Goal: Information Seeking & Learning: Learn about a topic

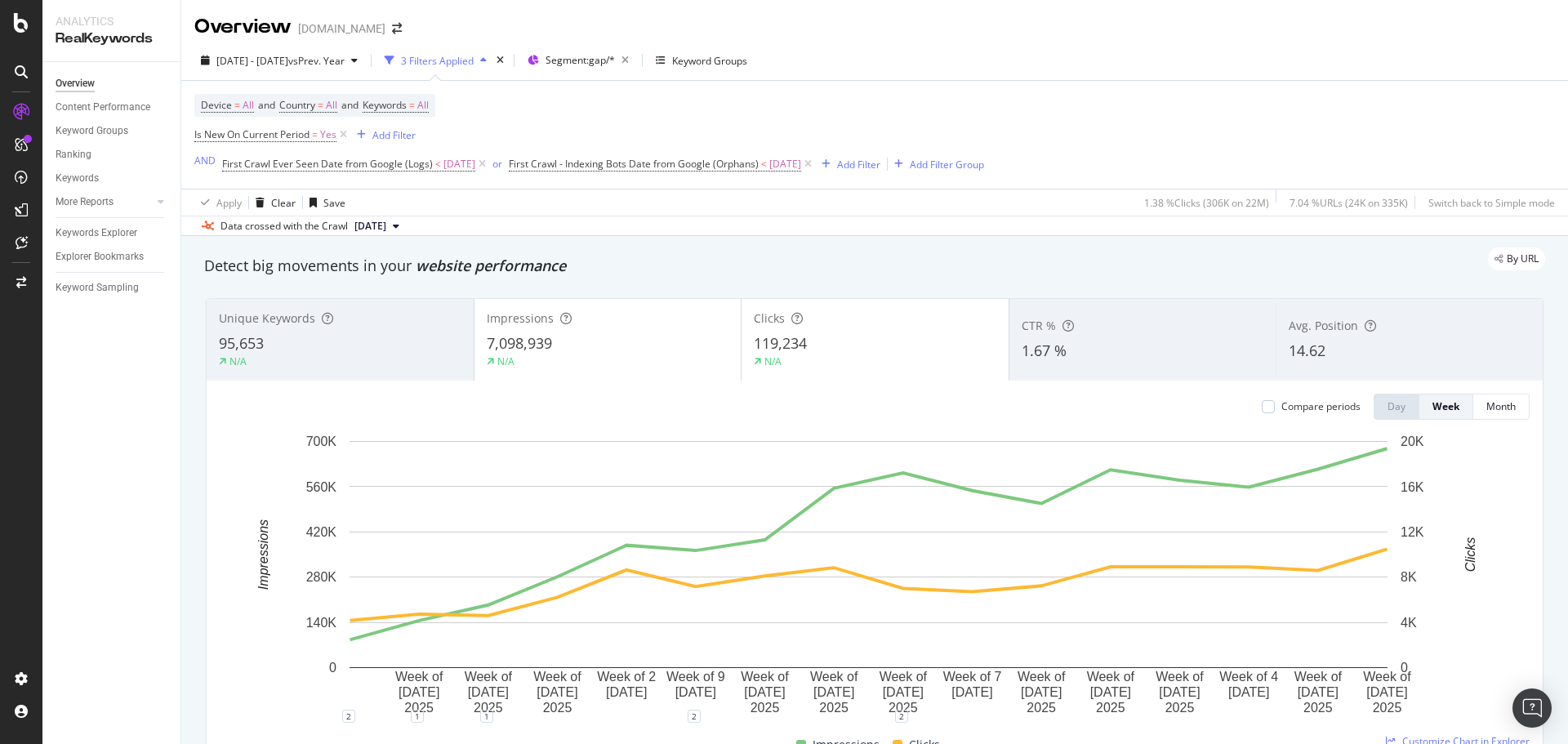
click at [896, 105] on div "Device = All and Country = All and Keywords = All Is New On Current Period = Ye…" at bounding box center [589, 134] width 790 height 81
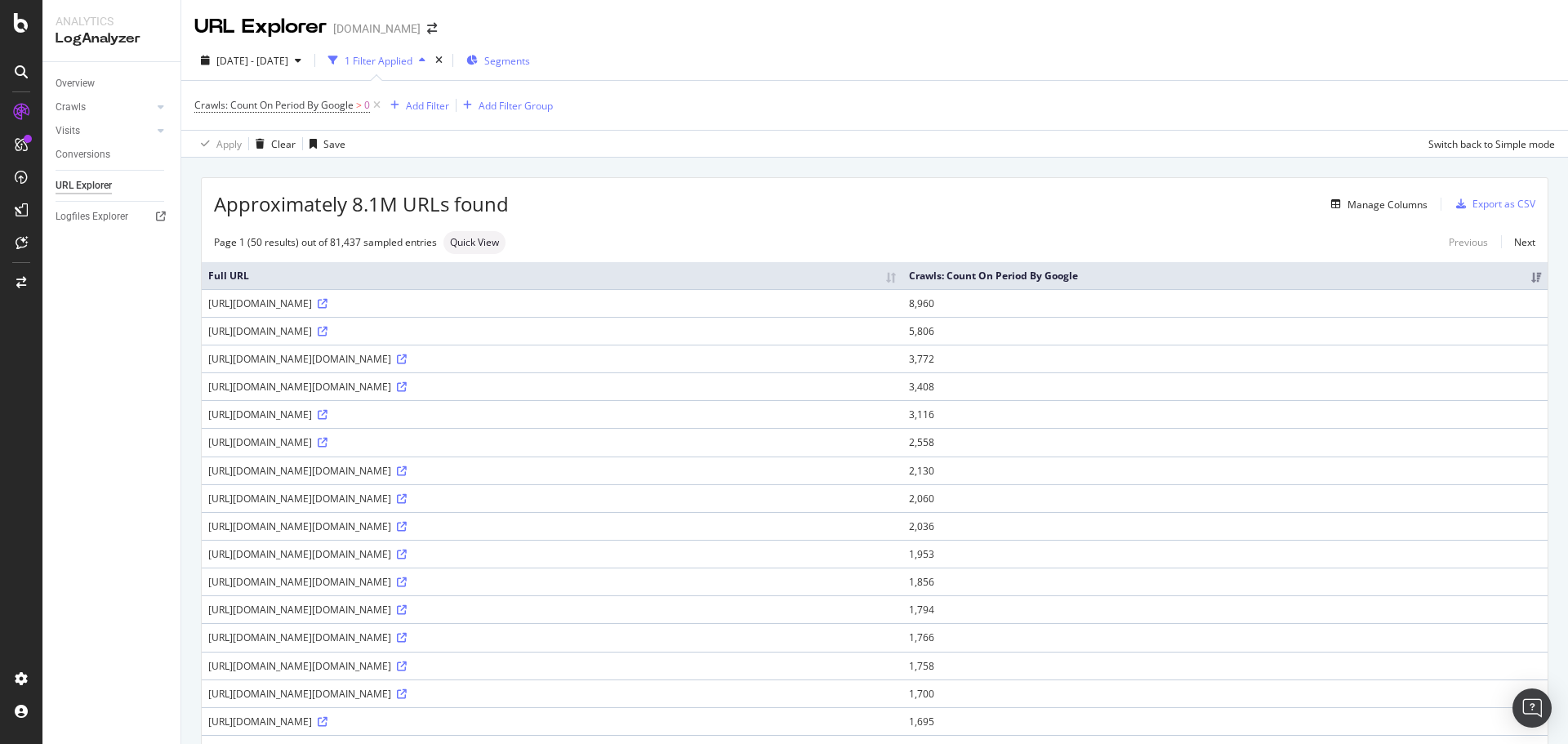
click at [530, 63] on span "Segments" at bounding box center [506, 61] width 45 height 14
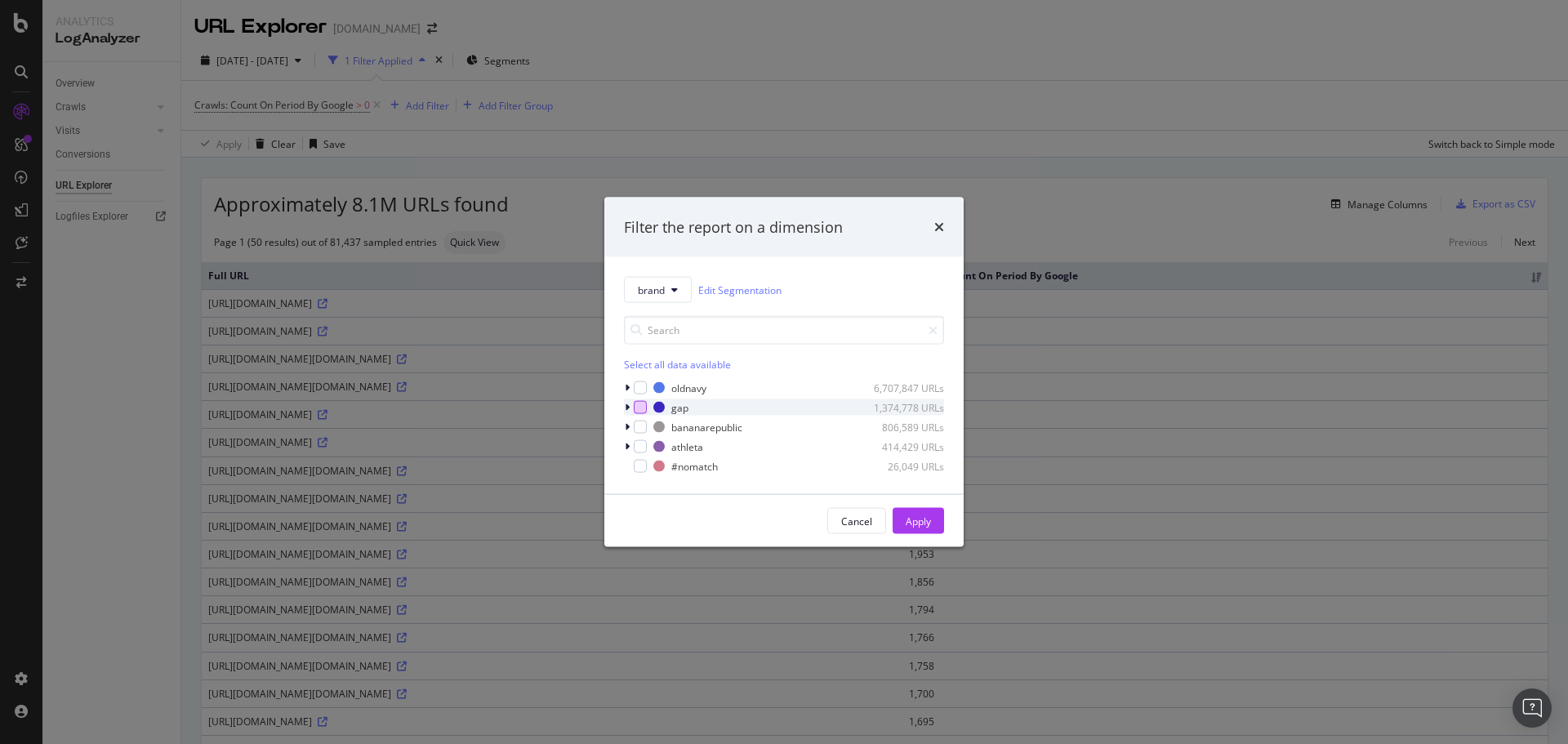
click at [641, 407] on div "modal" at bounding box center [640, 407] width 13 height 13
click at [640, 450] on div "modal" at bounding box center [640, 446] width 13 height 13
click at [914, 512] on div "Apply" at bounding box center [919, 521] width 26 height 25
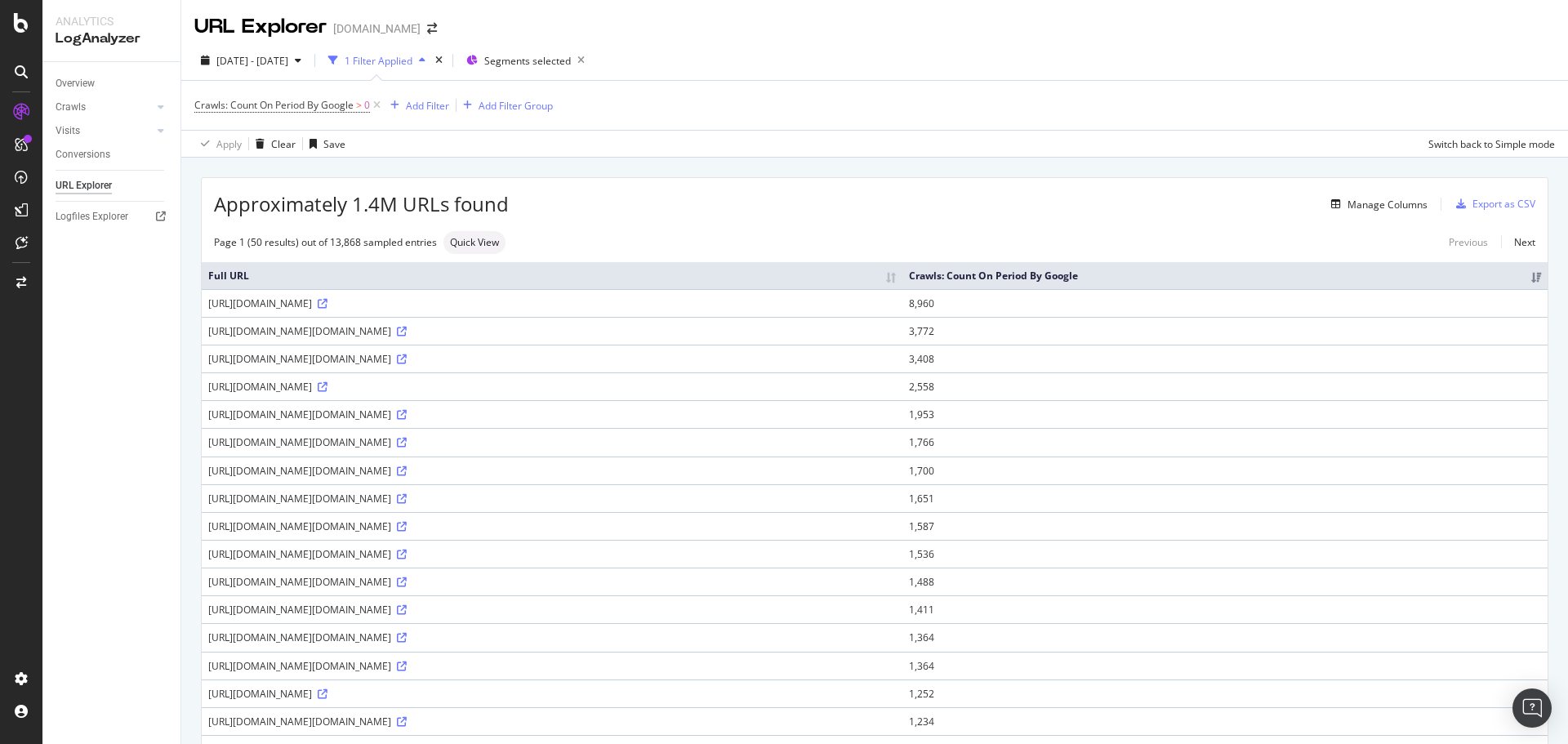
click at [950, 92] on div "Crawls: Count On Period By Google > 0 Add Filter Add Filter Group" at bounding box center [874, 105] width 1361 height 49
click at [273, 62] on span "2025 Aug. 18th - Sep. 16th" at bounding box center [252, 61] width 72 height 14
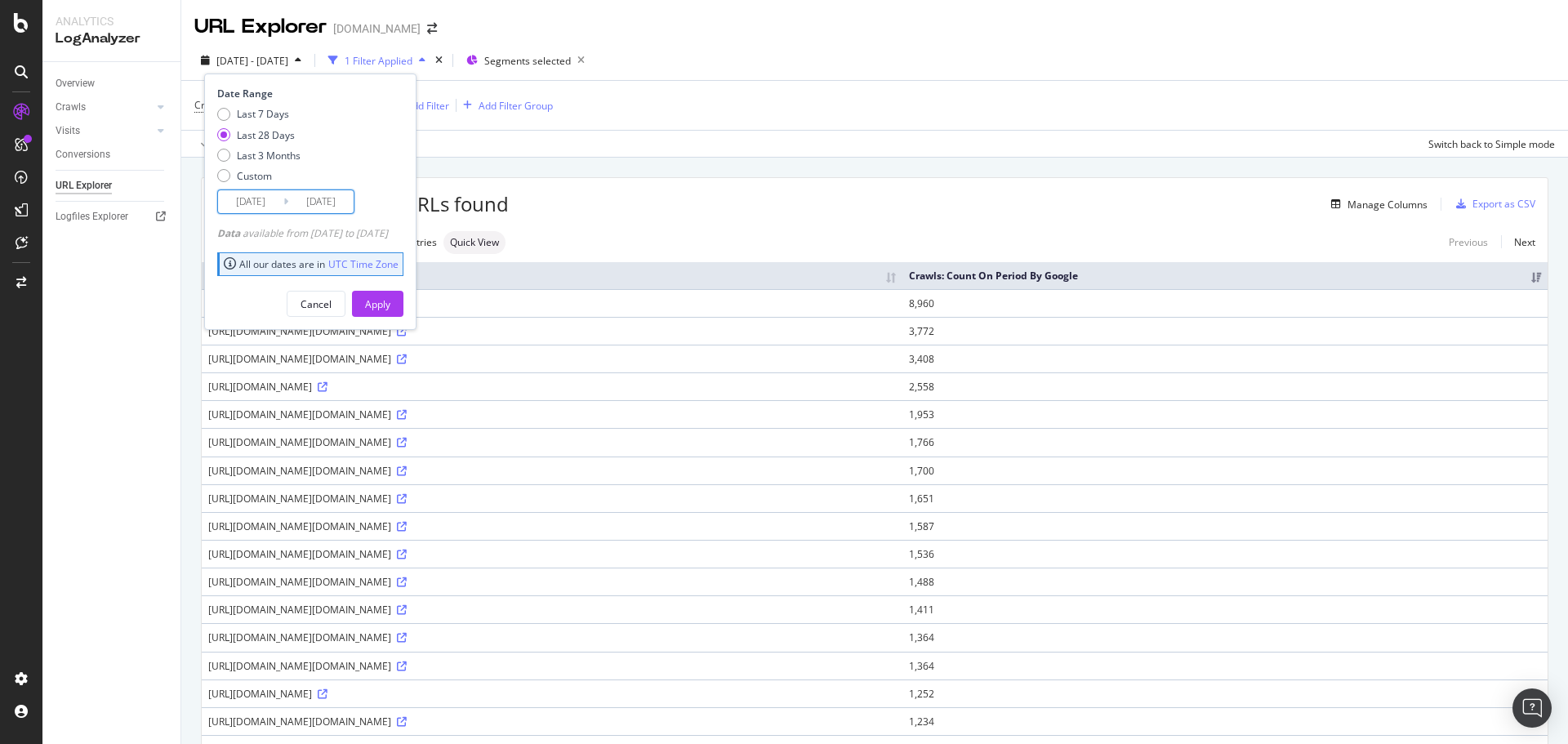
click at [255, 209] on input "2025/08/20" at bounding box center [251, 201] width 65 height 23
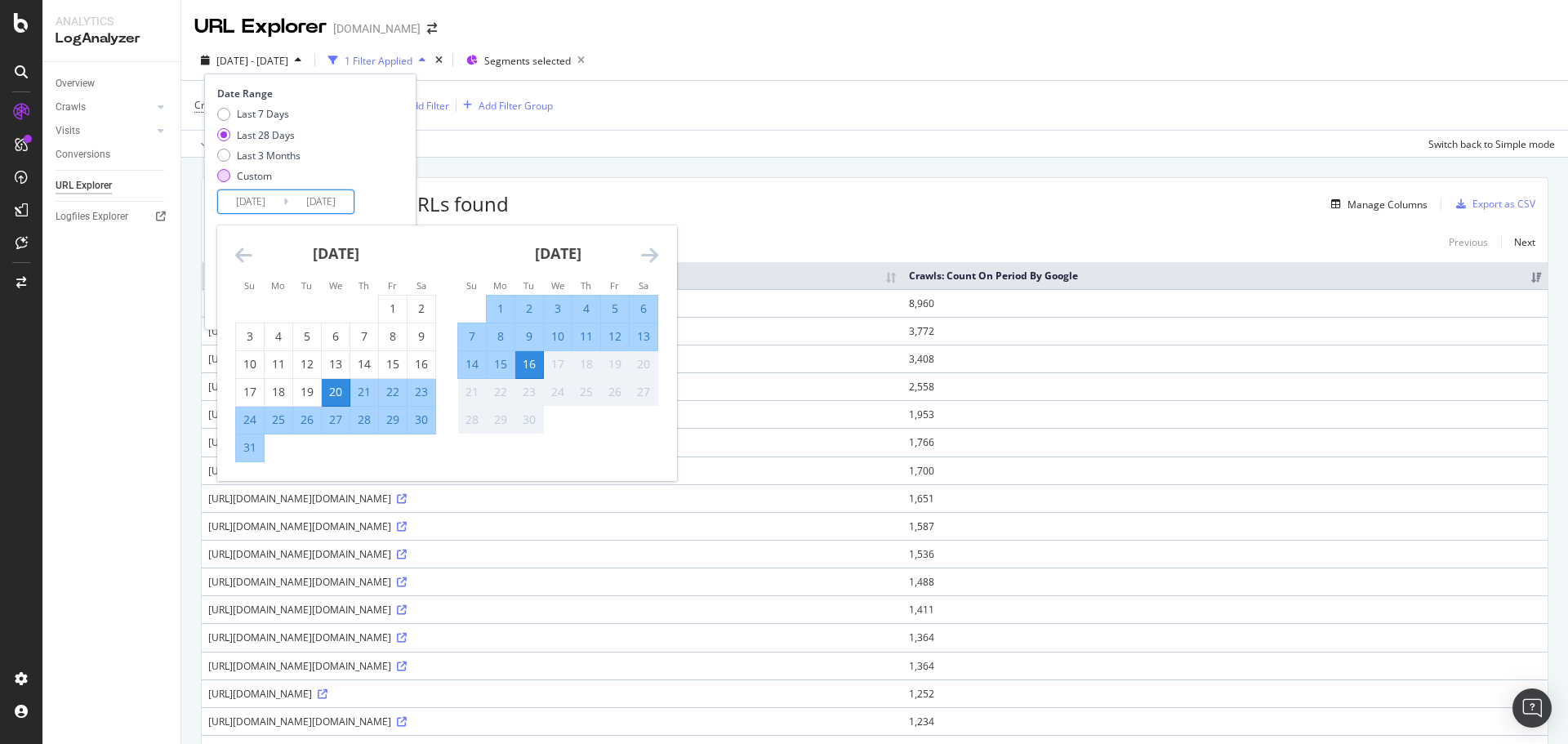
click at [252, 177] on div "Custom" at bounding box center [254, 176] width 35 height 14
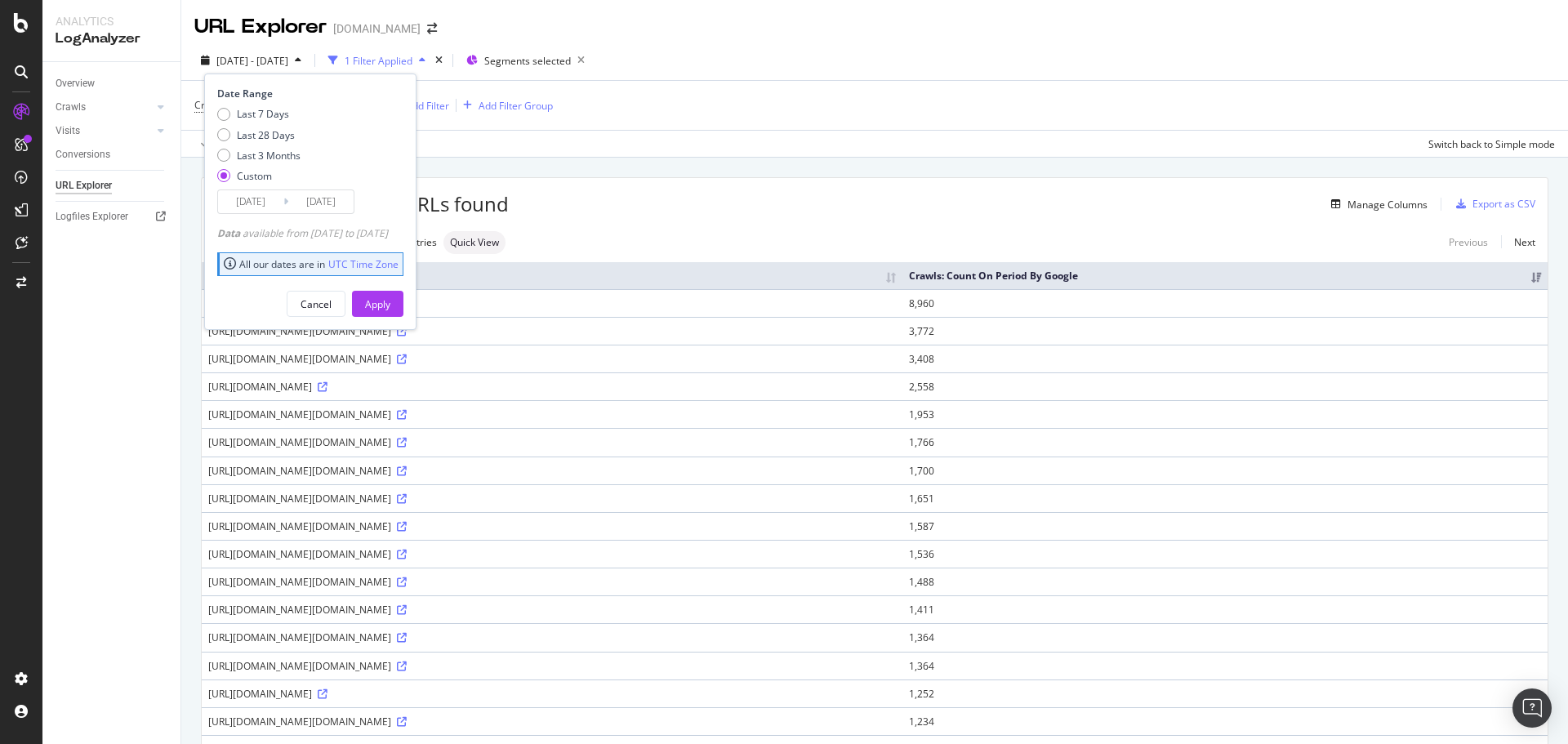
click at [254, 195] on input "2025/08/20" at bounding box center [251, 201] width 65 height 23
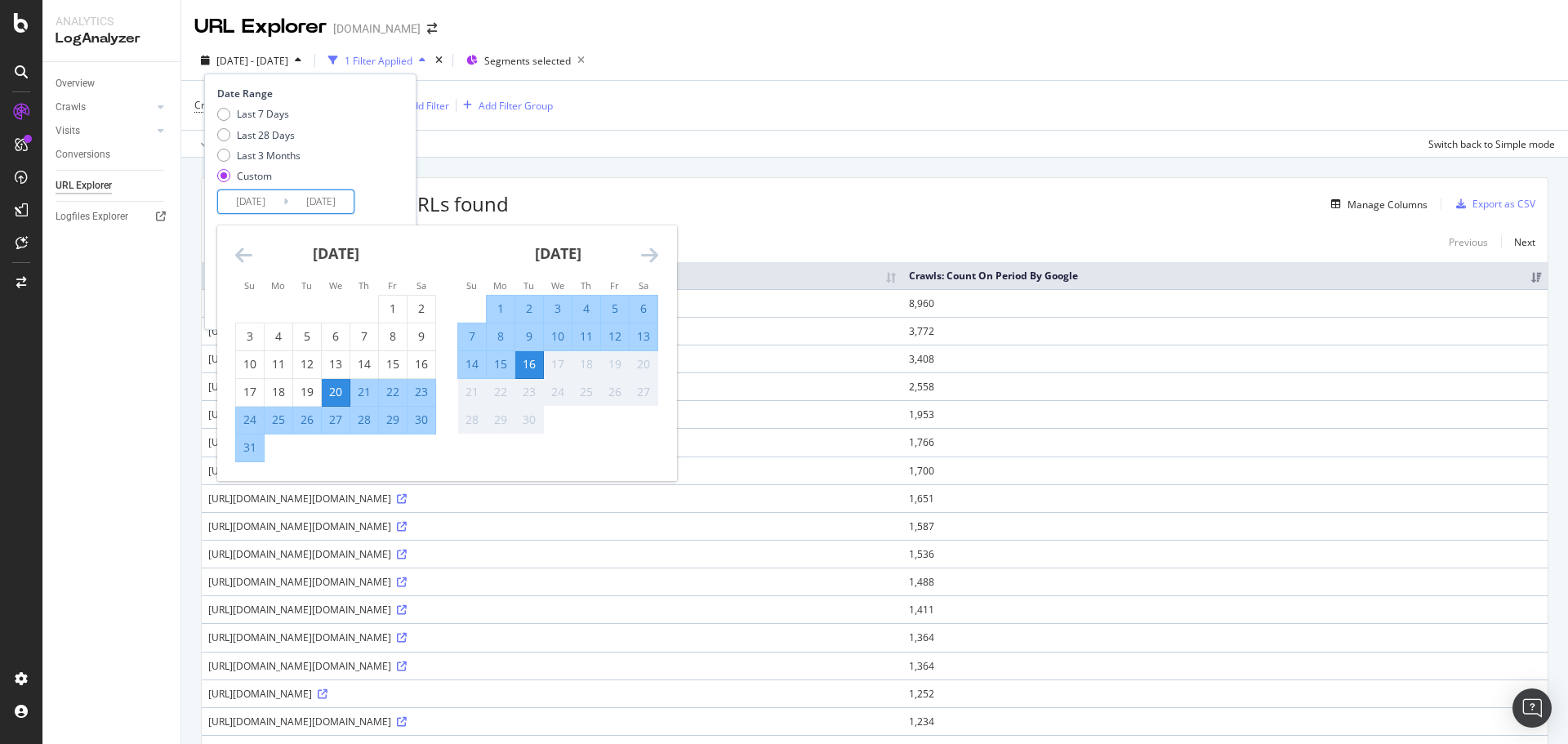
click at [247, 260] on icon "Move backward to switch to the previous month." at bounding box center [244, 254] width 17 height 20
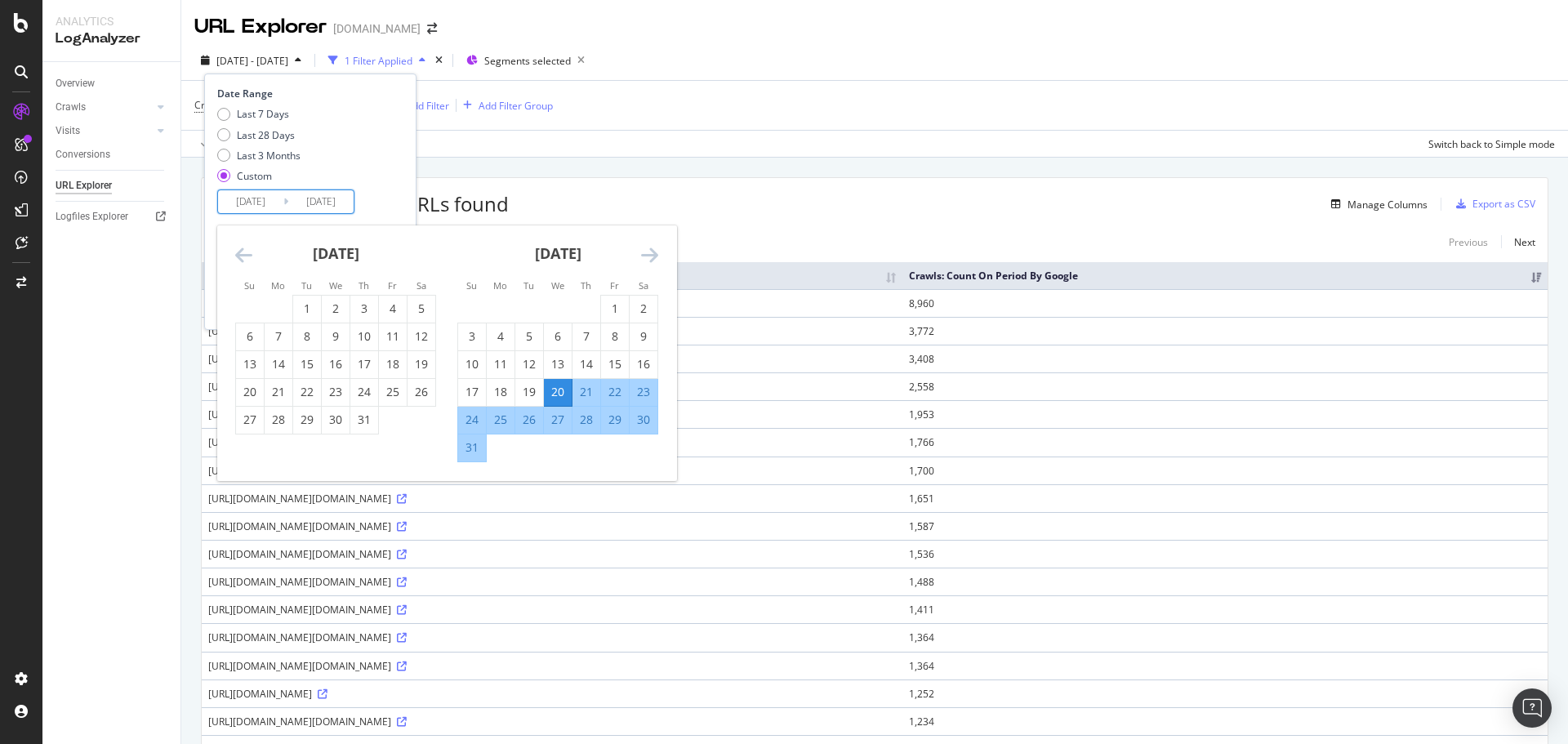
click at [247, 259] on icon "Move backward to switch to the previous month." at bounding box center [244, 254] width 17 height 20
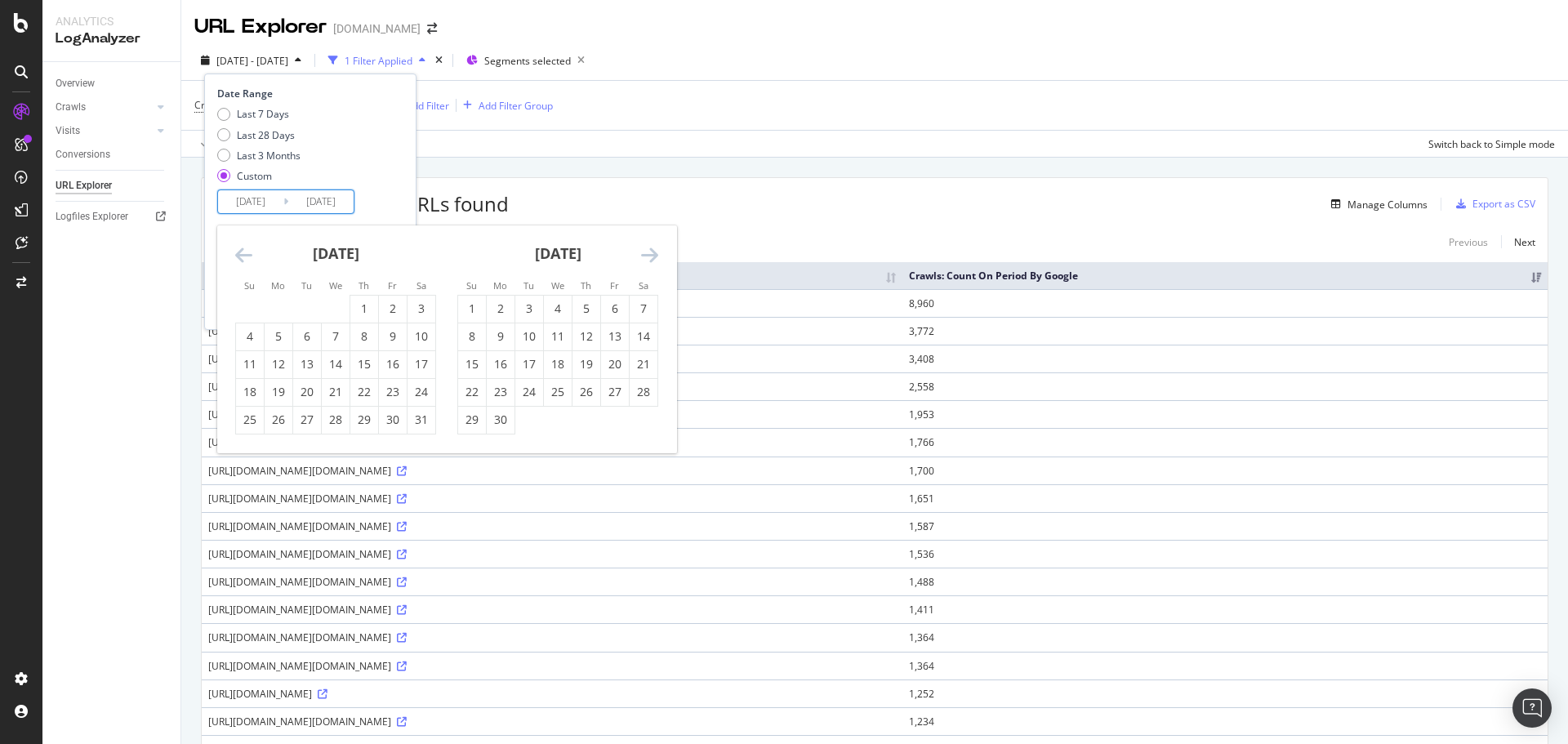
click at [247, 259] on icon "Move backward to switch to the previous month." at bounding box center [244, 254] width 17 height 20
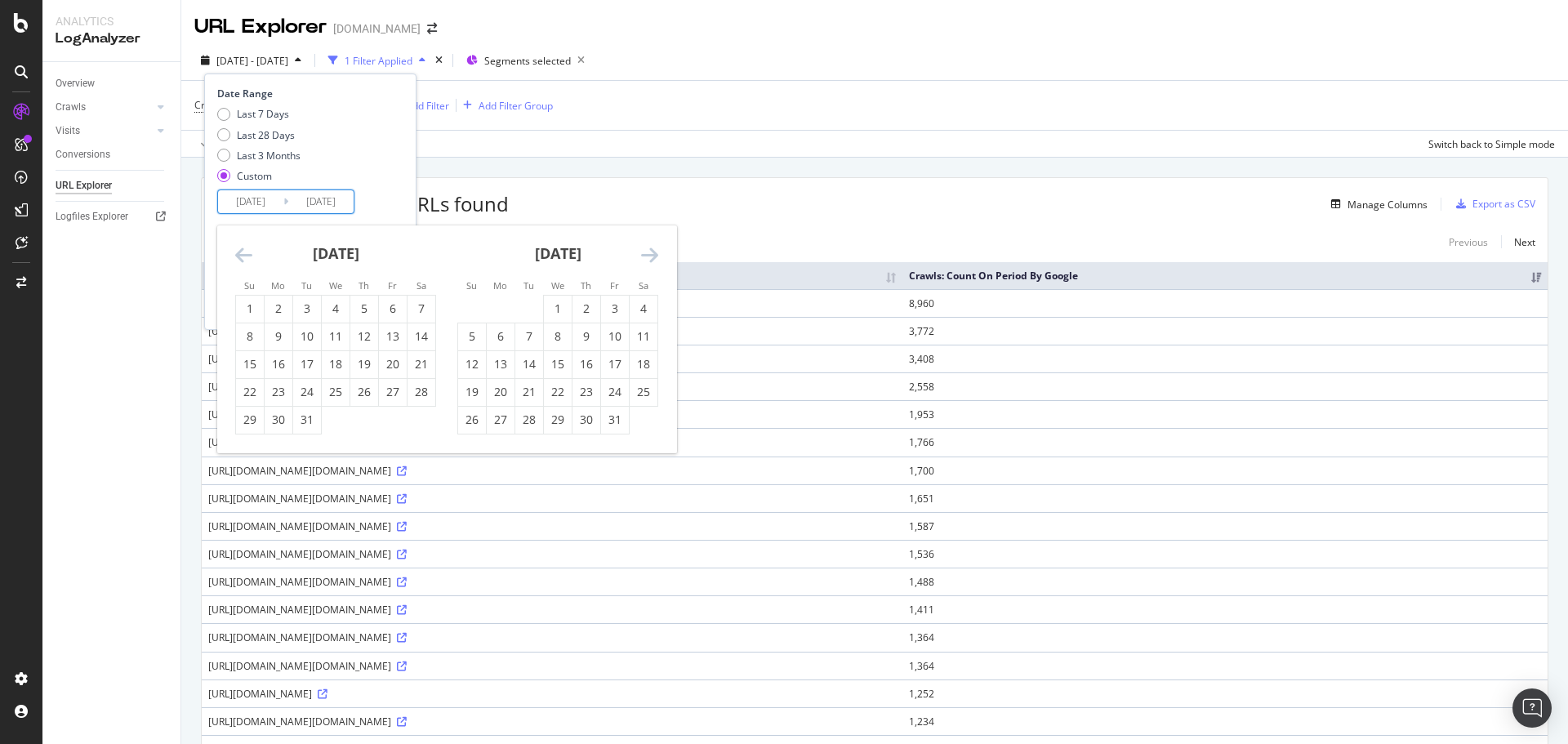
click at [247, 259] on icon "Move backward to switch to the previous month." at bounding box center [244, 254] width 17 height 20
click at [247, 258] on icon "Move backward to switch to the previous month." at bounding box center [244, 254] width 17 height 20
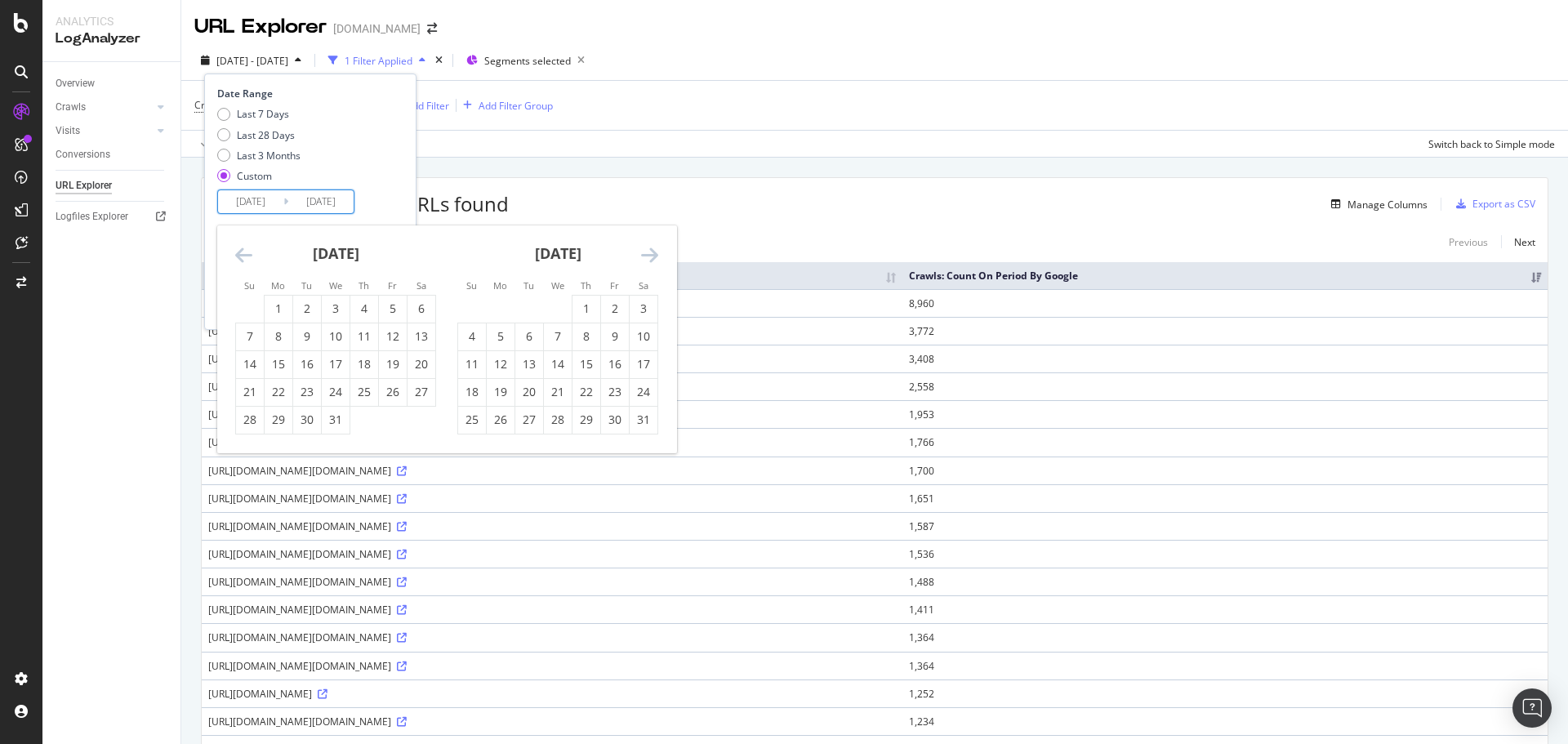
click at [640, 255] on div "August 2024" at bounding box center [558, 259] width 201 height 69
click at [649, 257] on icon "Move forward to switch to the next month." at bounding box center [649, 254] width 17 height 20
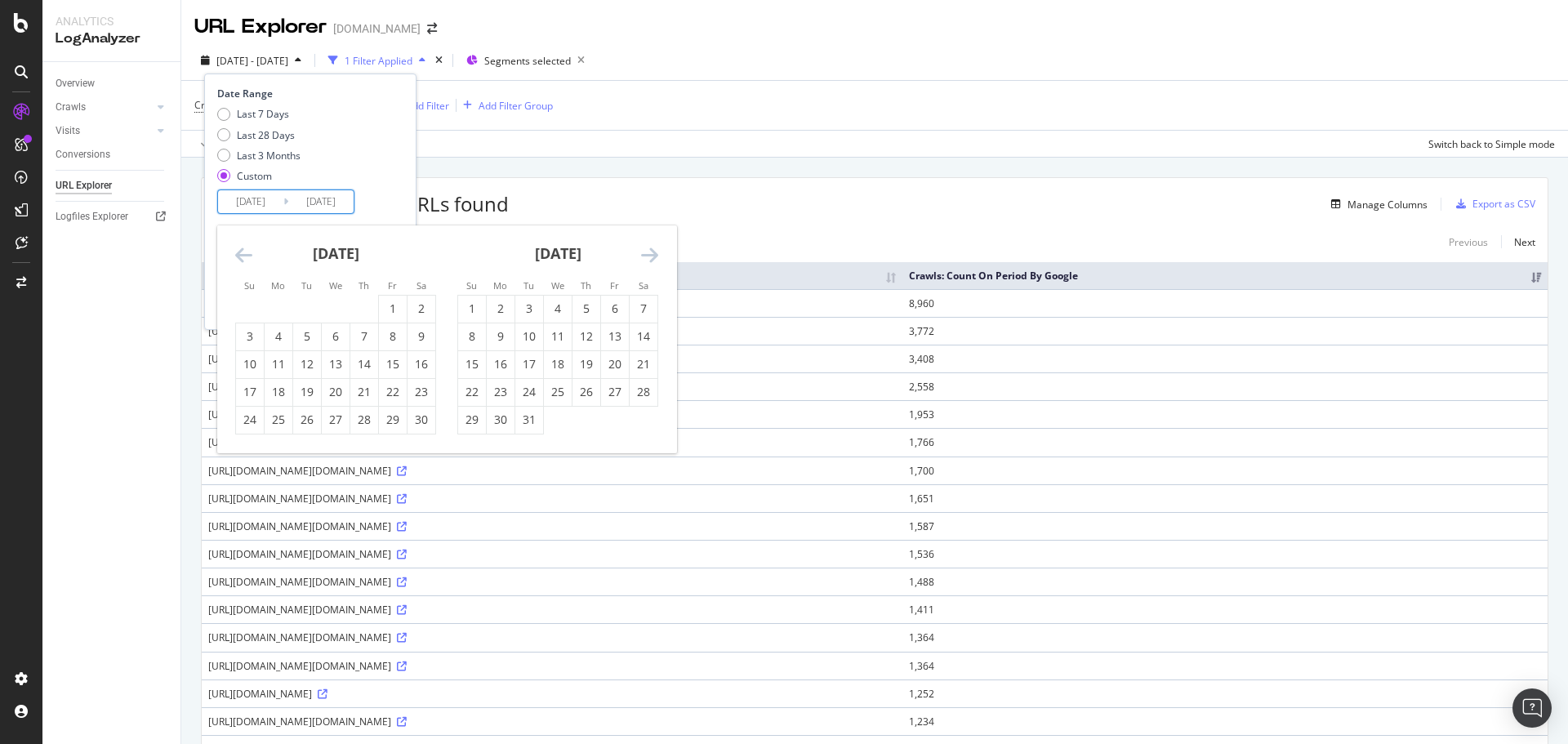
click at [649, 257] on icon "Move forward to switch to the next month." at bounding box center [649, 254] width 17 height 20
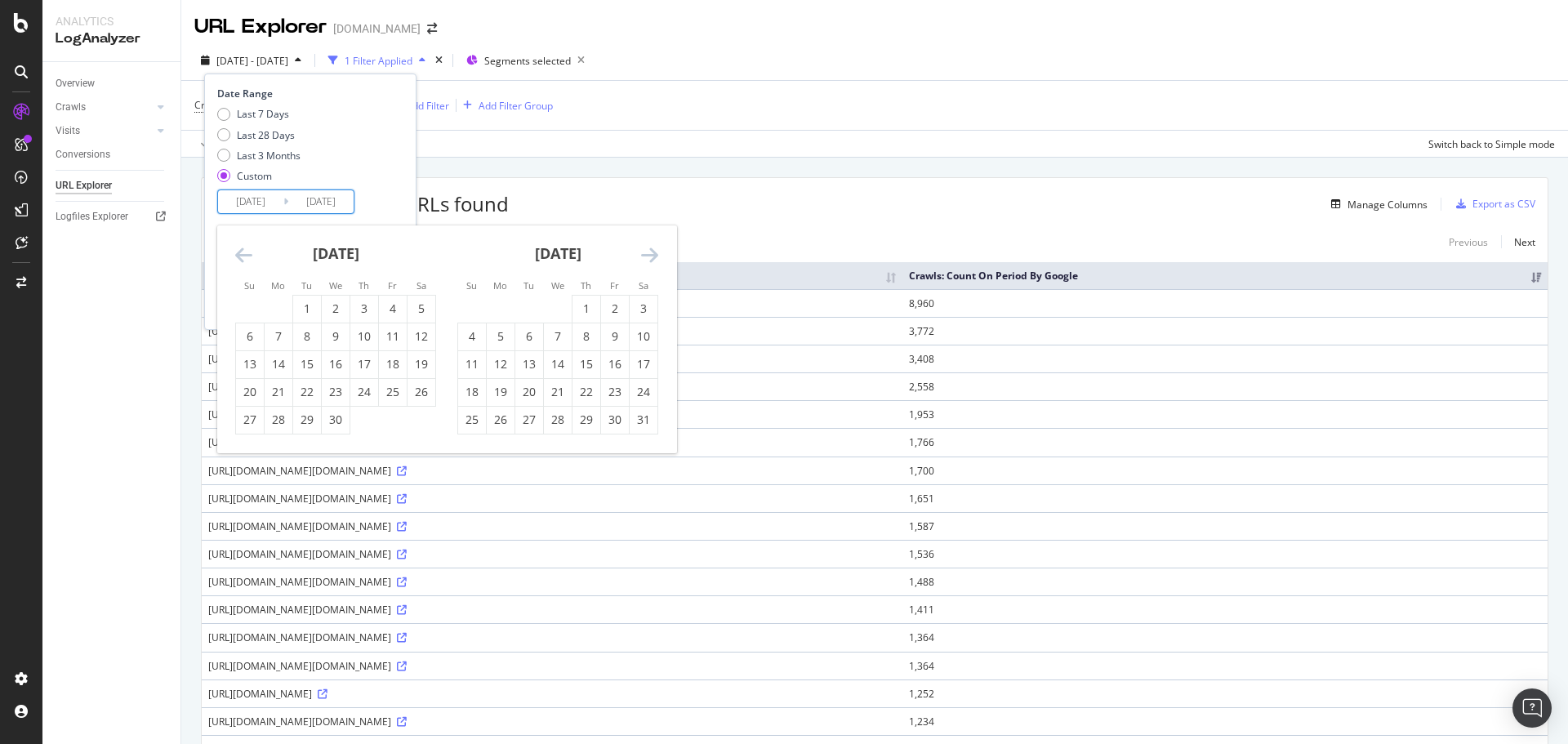
click at [649, 257] on icon "Move forward to switch to the next month." at bounding box center [649, 254] width 17 height 20
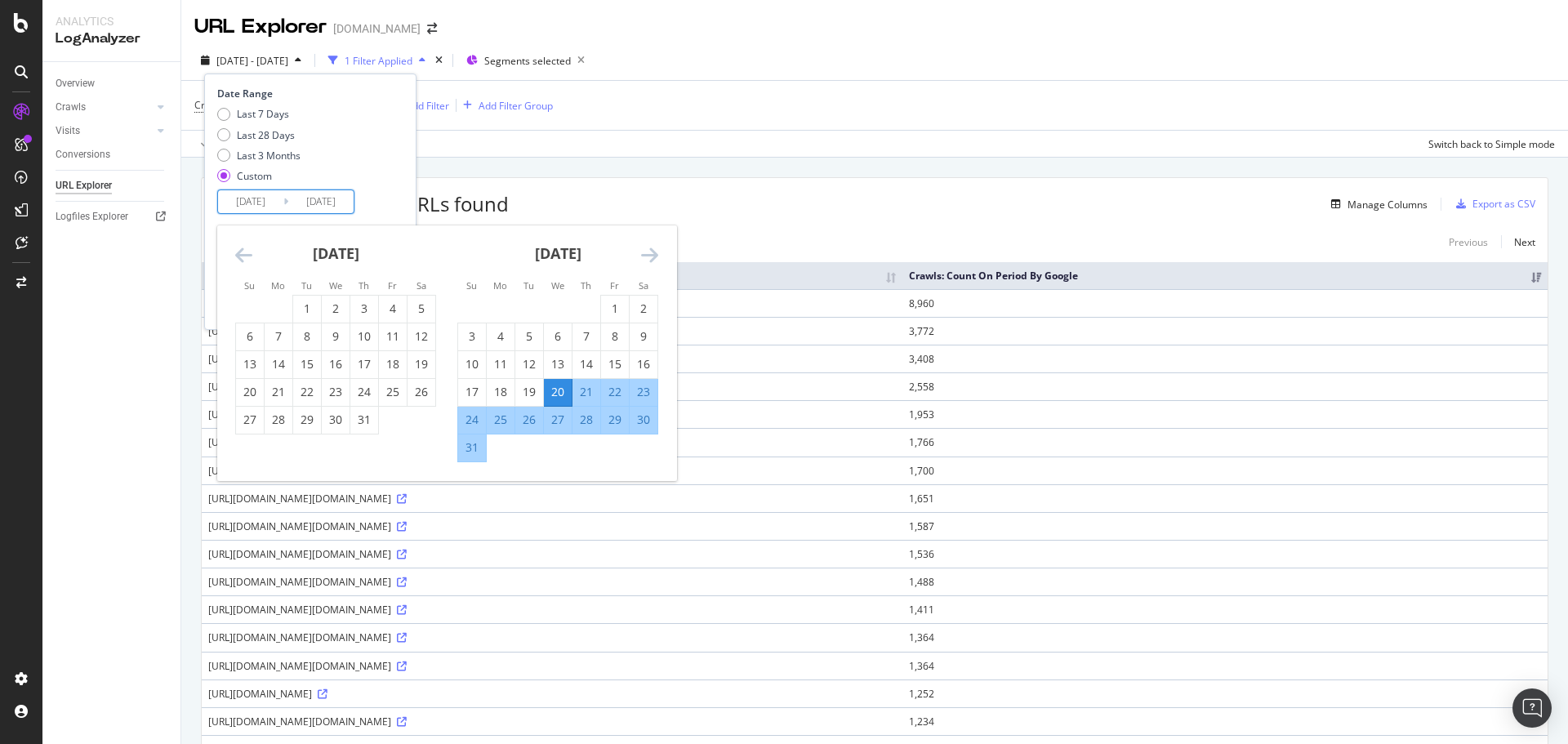
click at [241, 249] on icon "Move backward to switch to the previous month." at bounding box center [244, 254] width 17 height 20
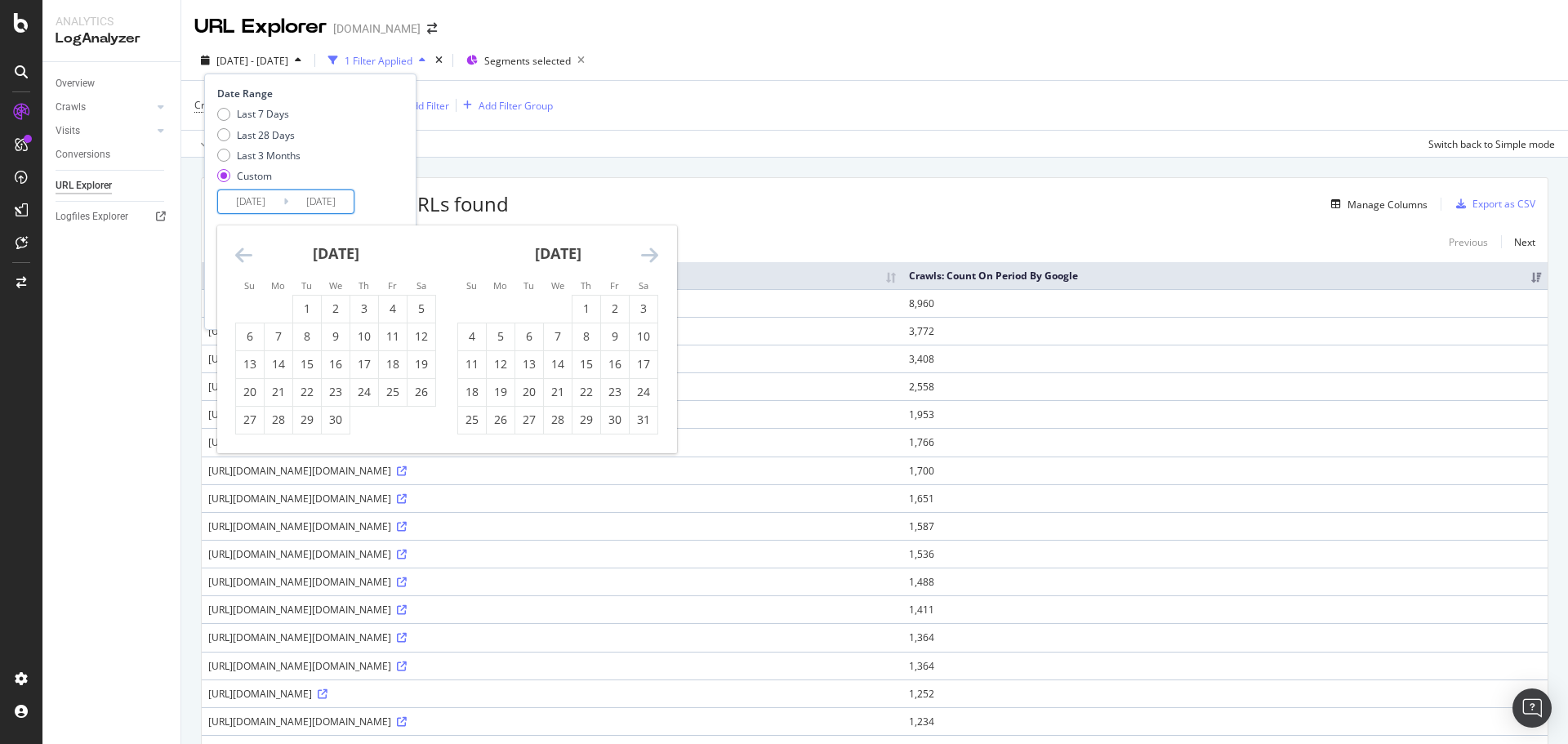
click at [241, 249] on icon "Move backward to switch to the previous month." at bounding box center [244, 254] width 17 height 20
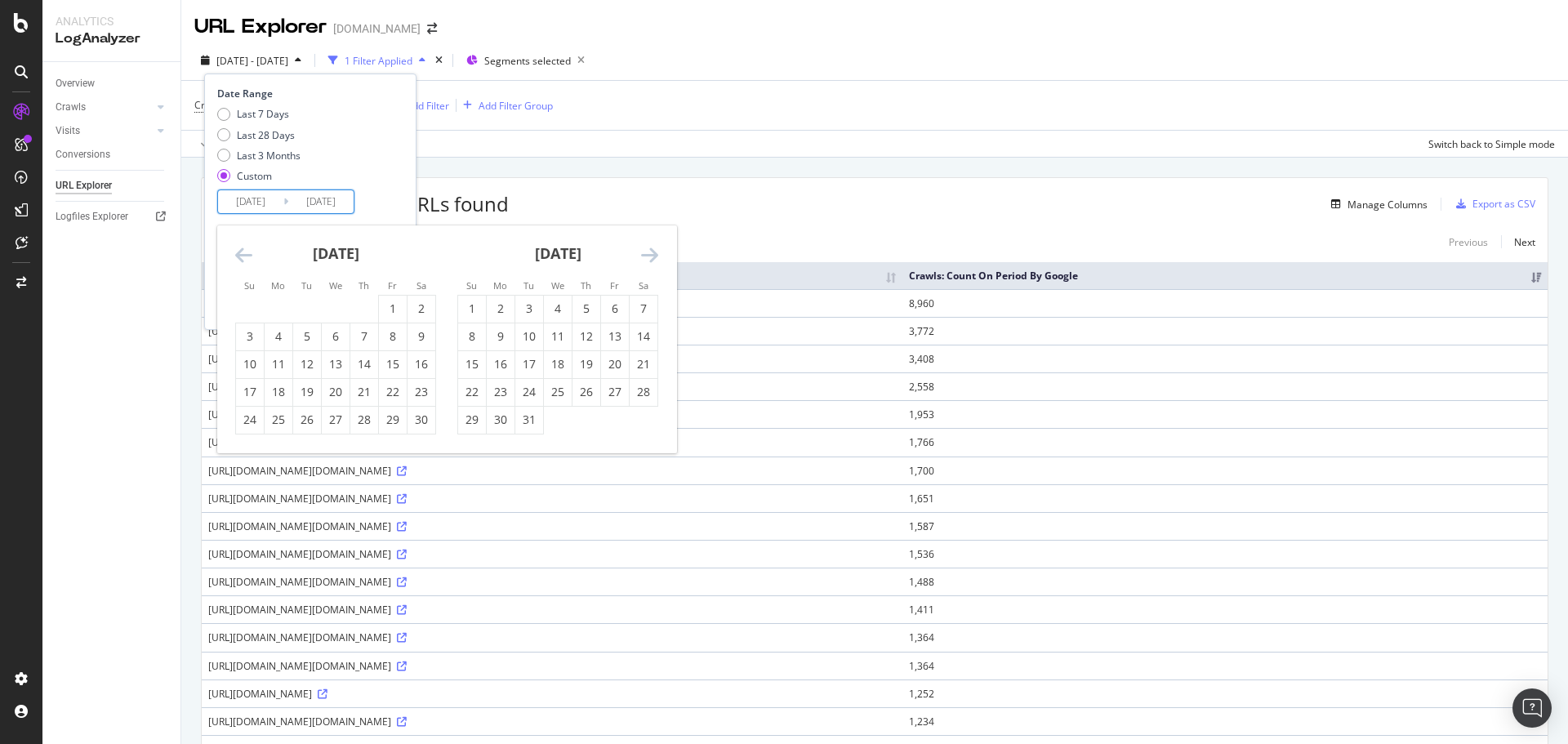
click at [241, 249] on icon "Move backward to switch to the previous month." at bounding box center [244, 254] width 17 height 20
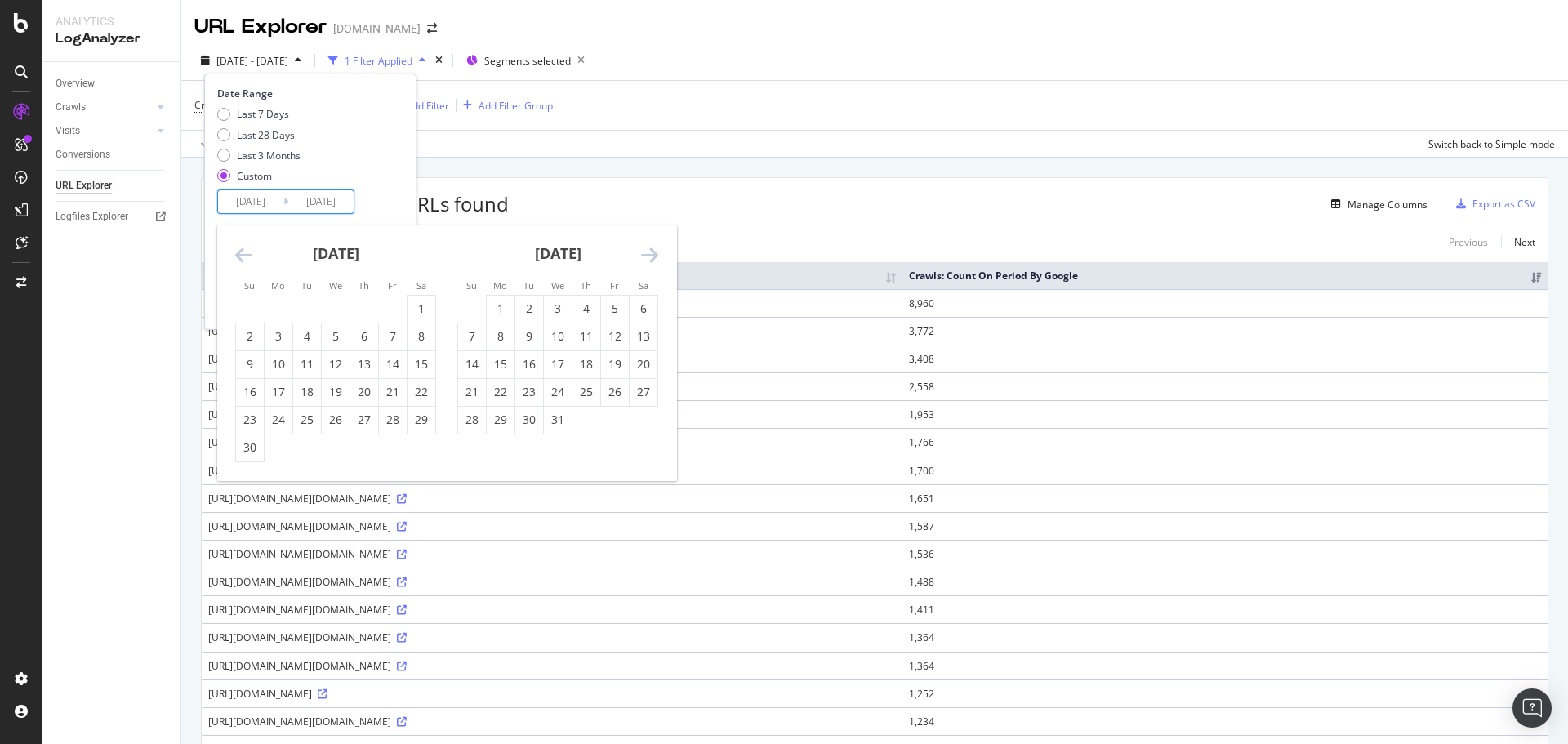
click at [642, 257] on icon "Move forward to switch to the next month." at bounding box center [649, 254] width 17 height 20
click at [476, 393] on div "18" at bounding box center [472, 392] width 27 height 16
type input "2024/08/18"
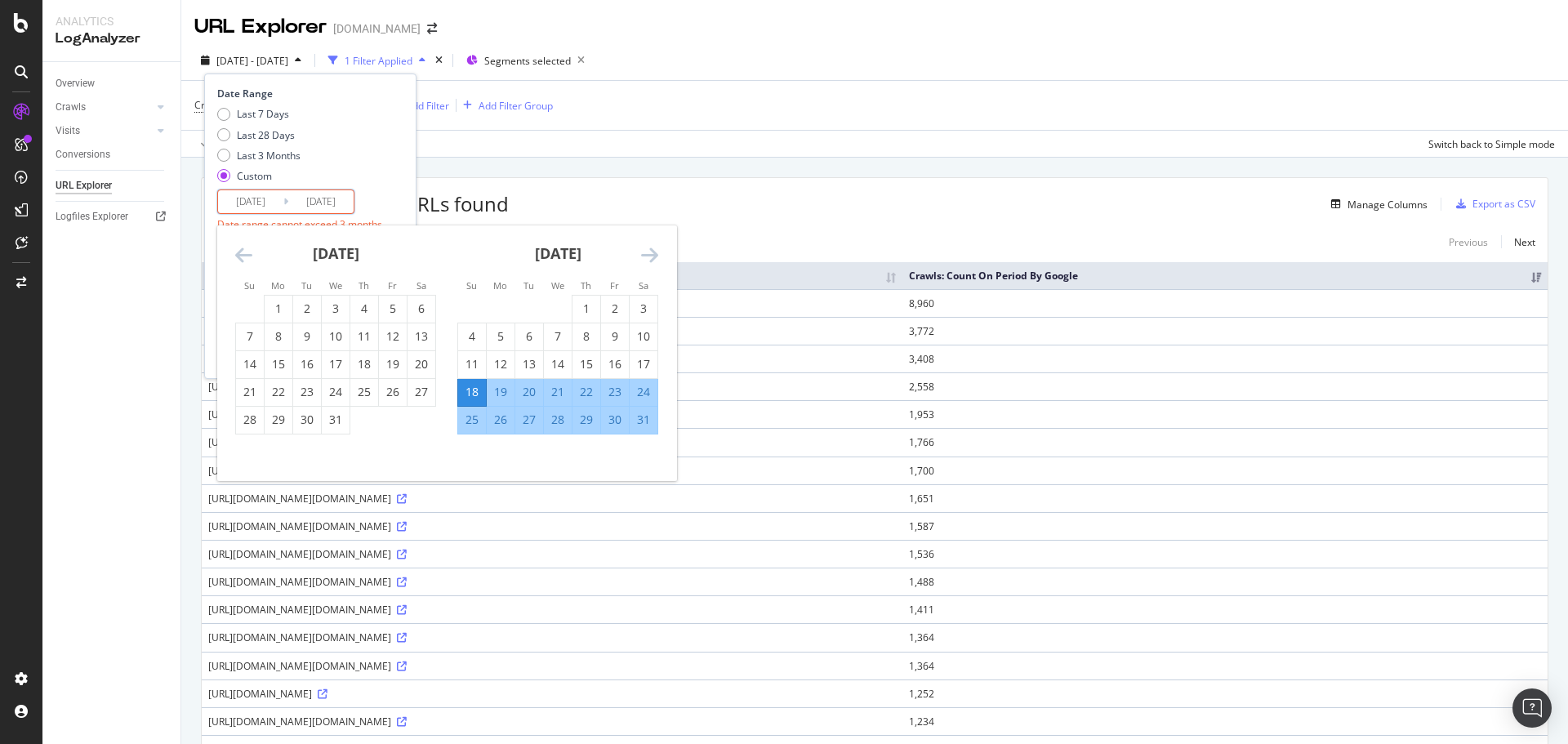
click at [654, 258] on icon "Move forward to switch to the next month." at bounding box center [649, 254] width 17 height 20
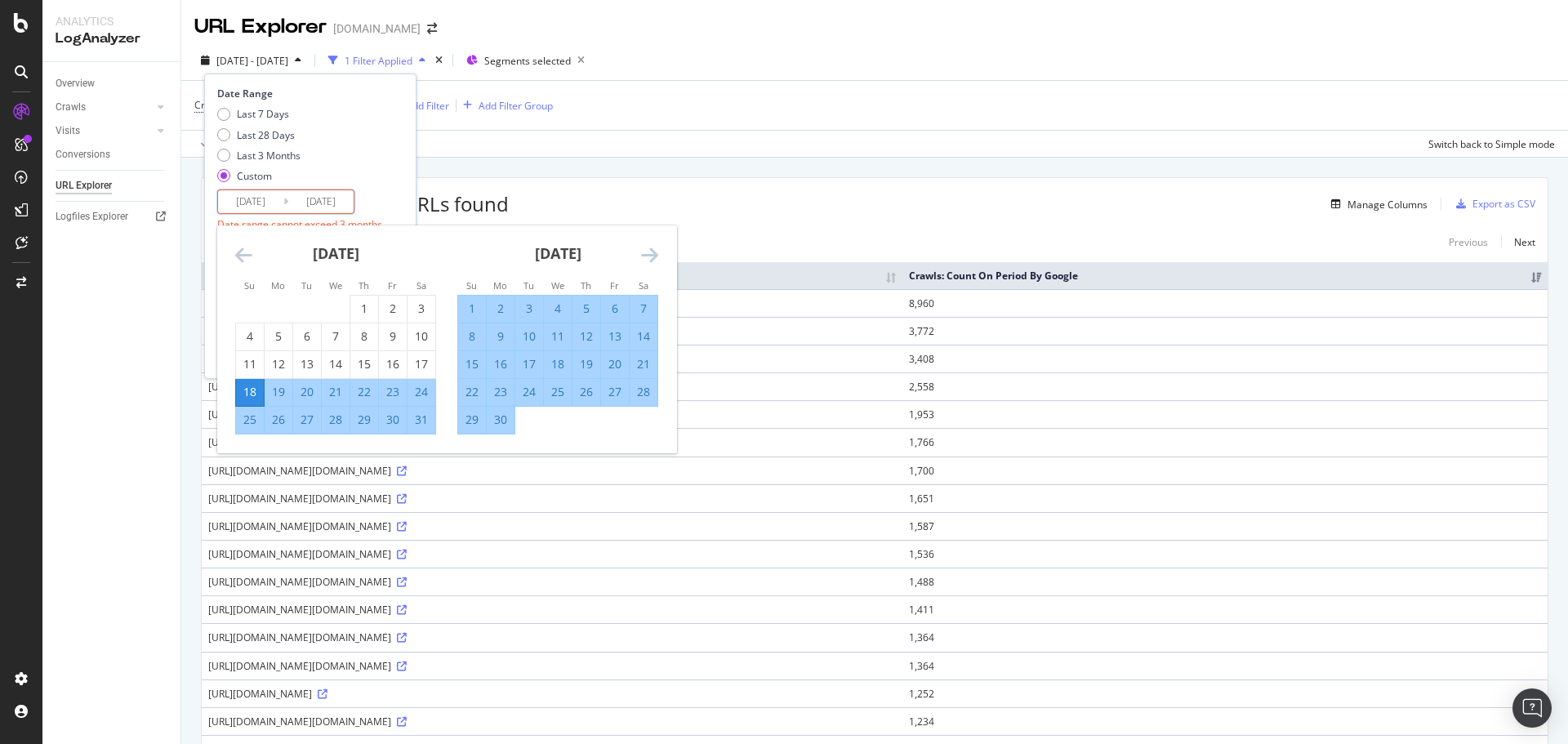
click at [500, 366] on div "16" at bounding box center [500, 363] width 27 height 16
type input "2024/09/16"
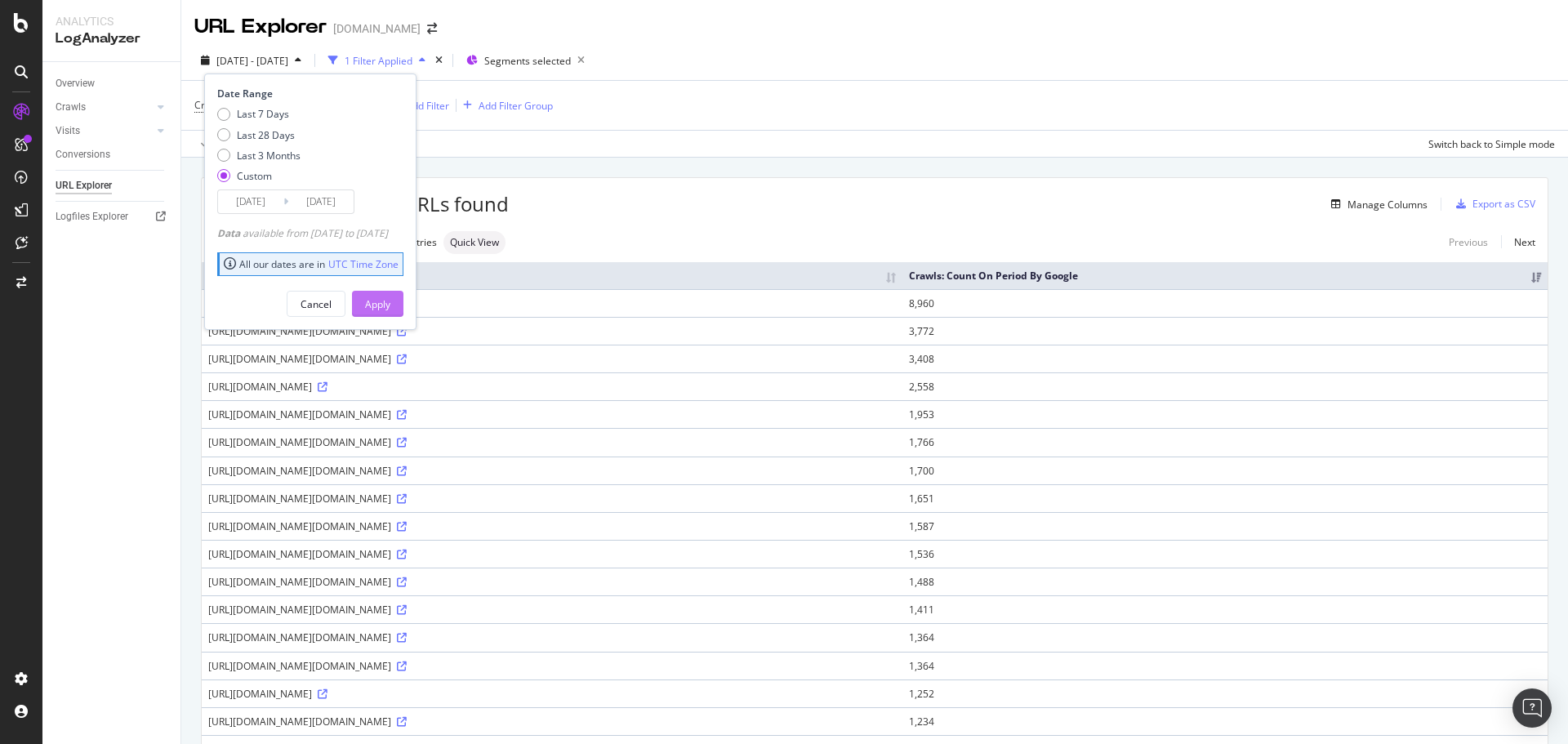
click at [404, 300] on button "Apply" at bounding box center [377, 304] width 51 height 27
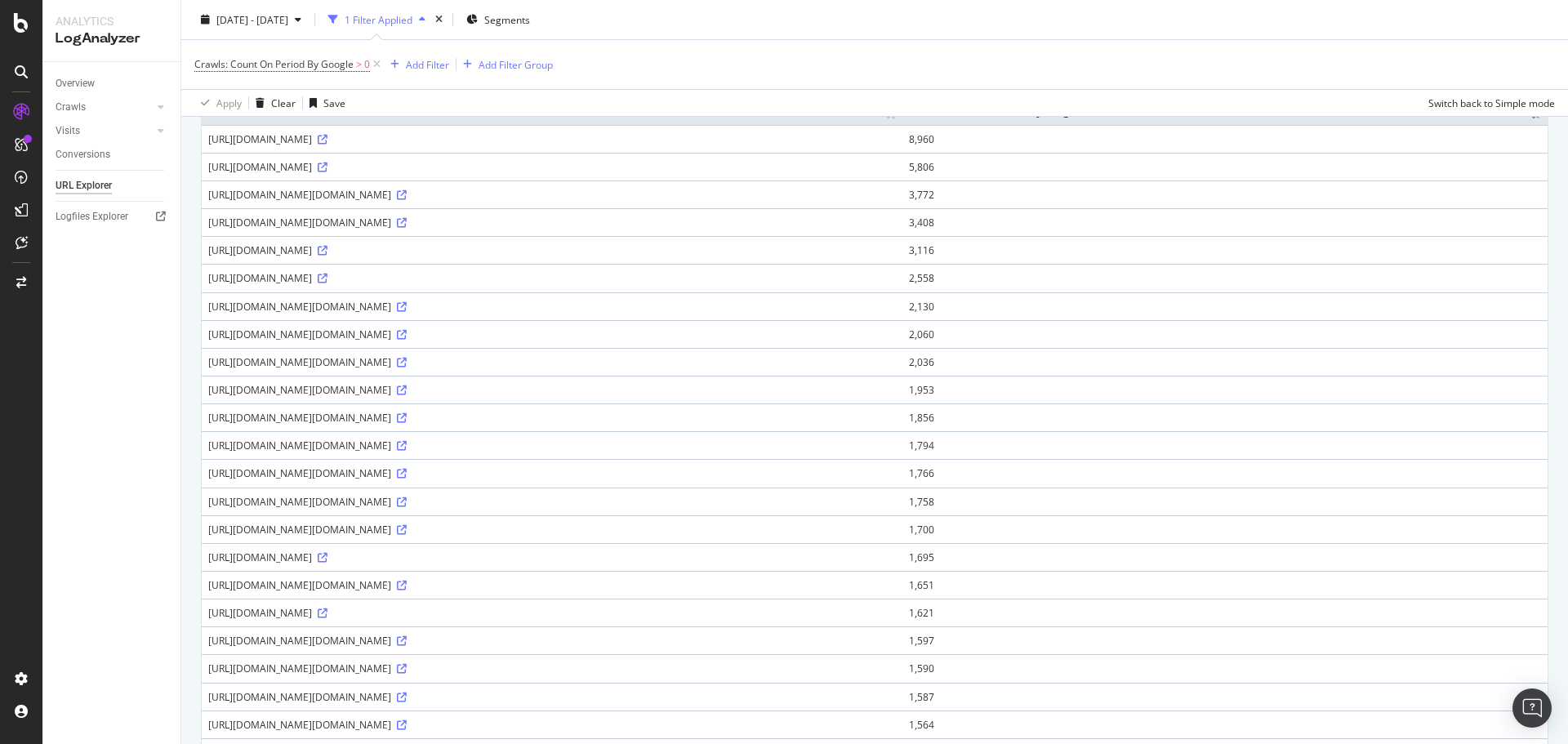
scroll to position [163, 0]
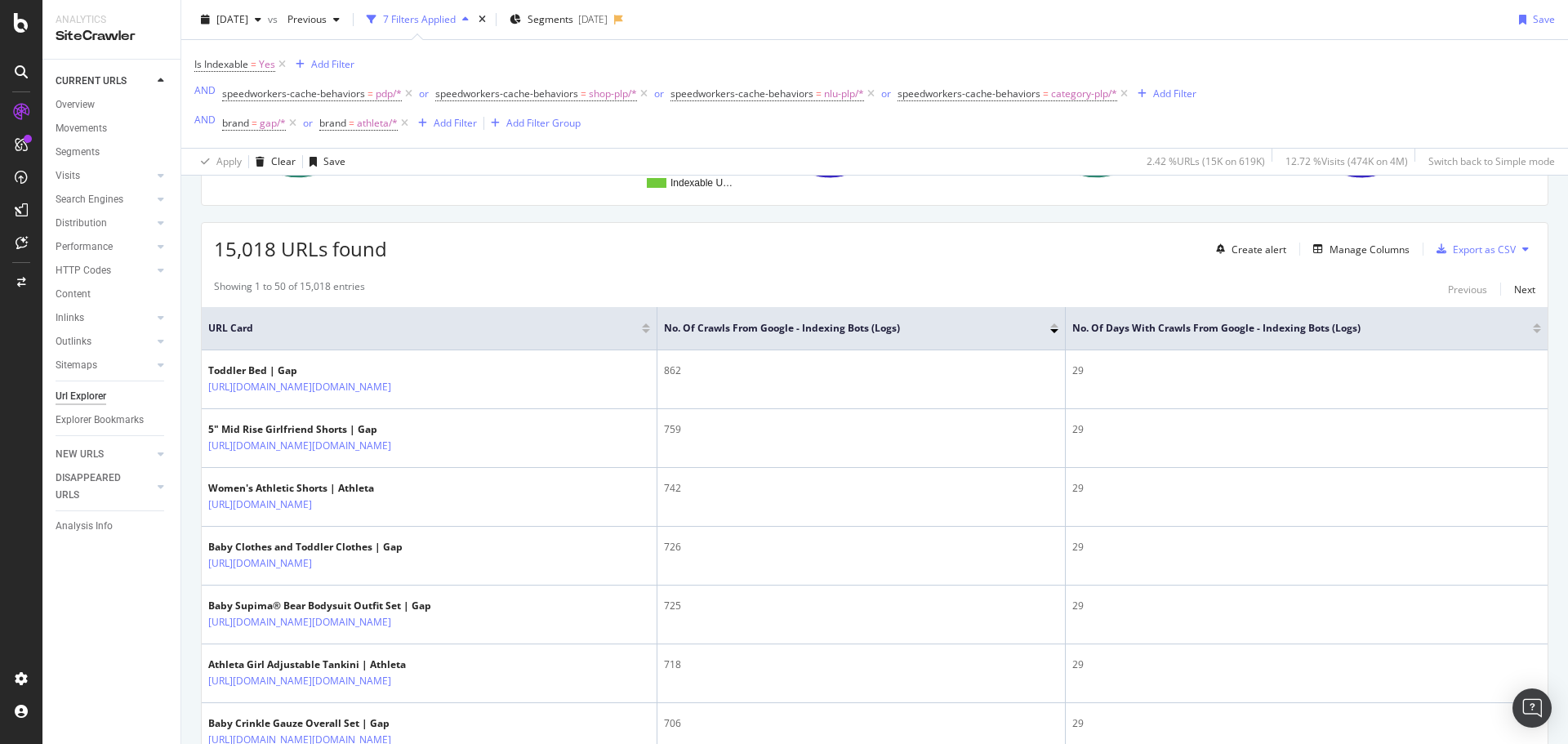
scroll to position [327, 0]
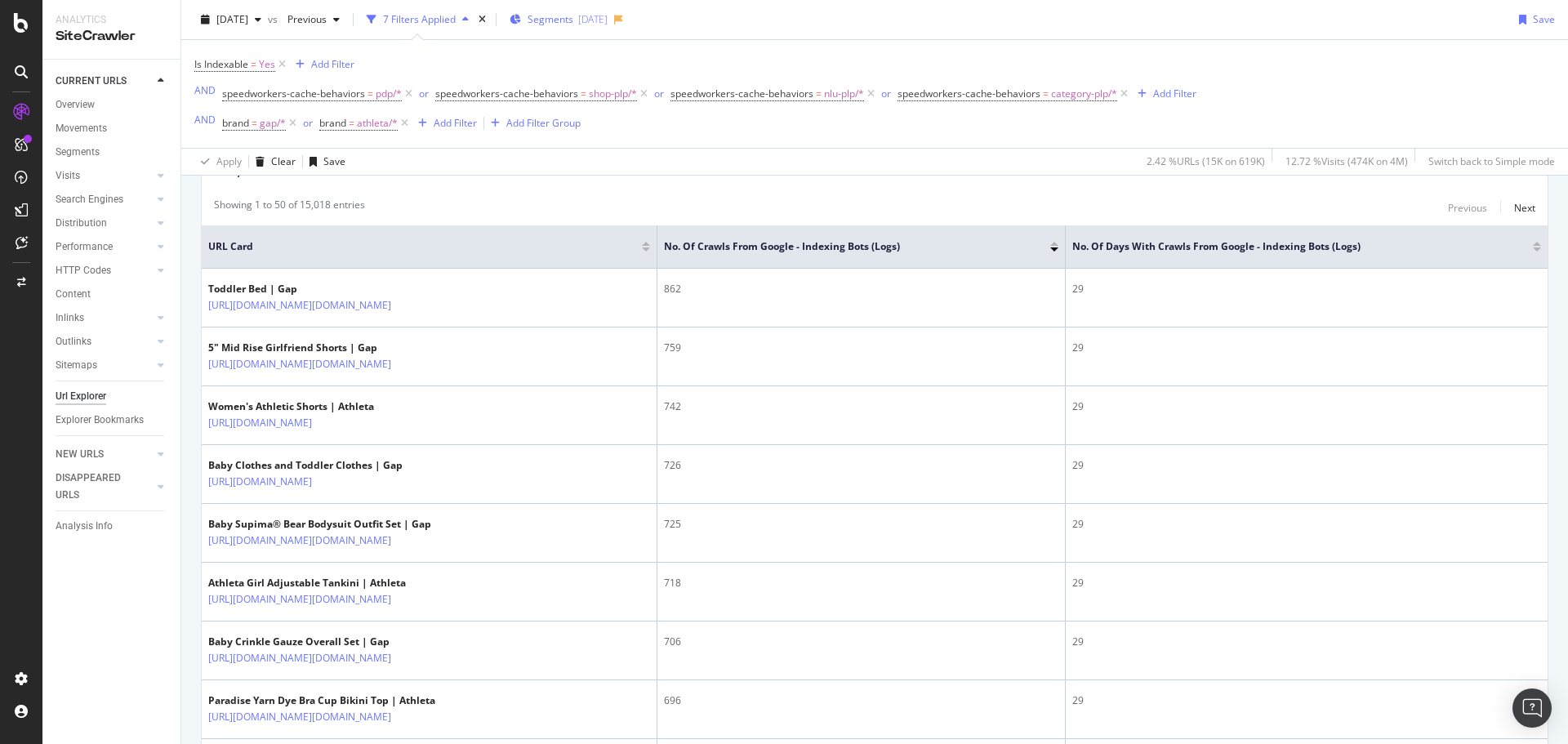
click at [607, 16] on div "[DATE]" at bounding box center [593, 19] width 29 height 14
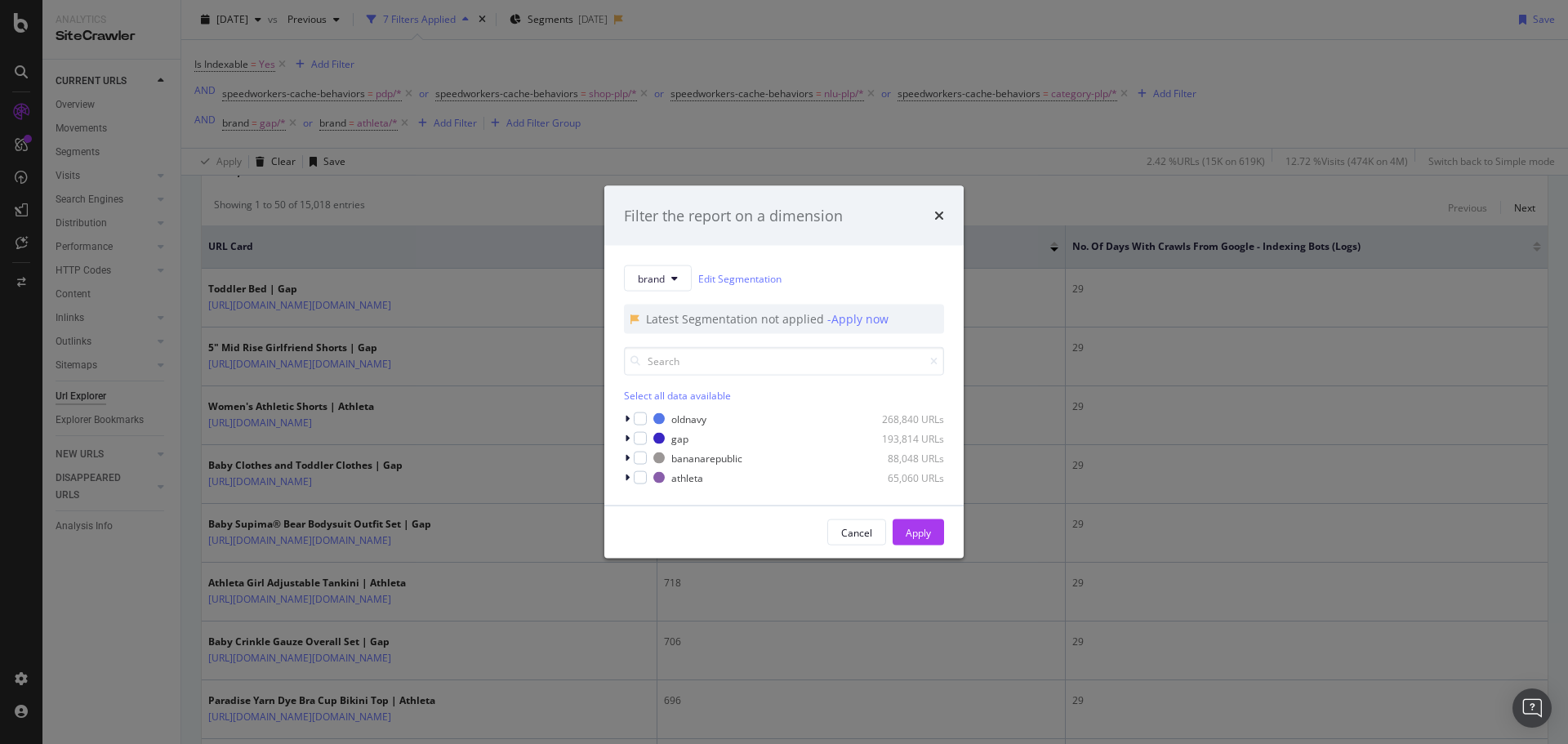
click at [1002, 50] on div "Filter the report on a dimension brand Edit Segmentation Latest Segmentation no…" at bounding box center [784, 372] width 1568 height 744
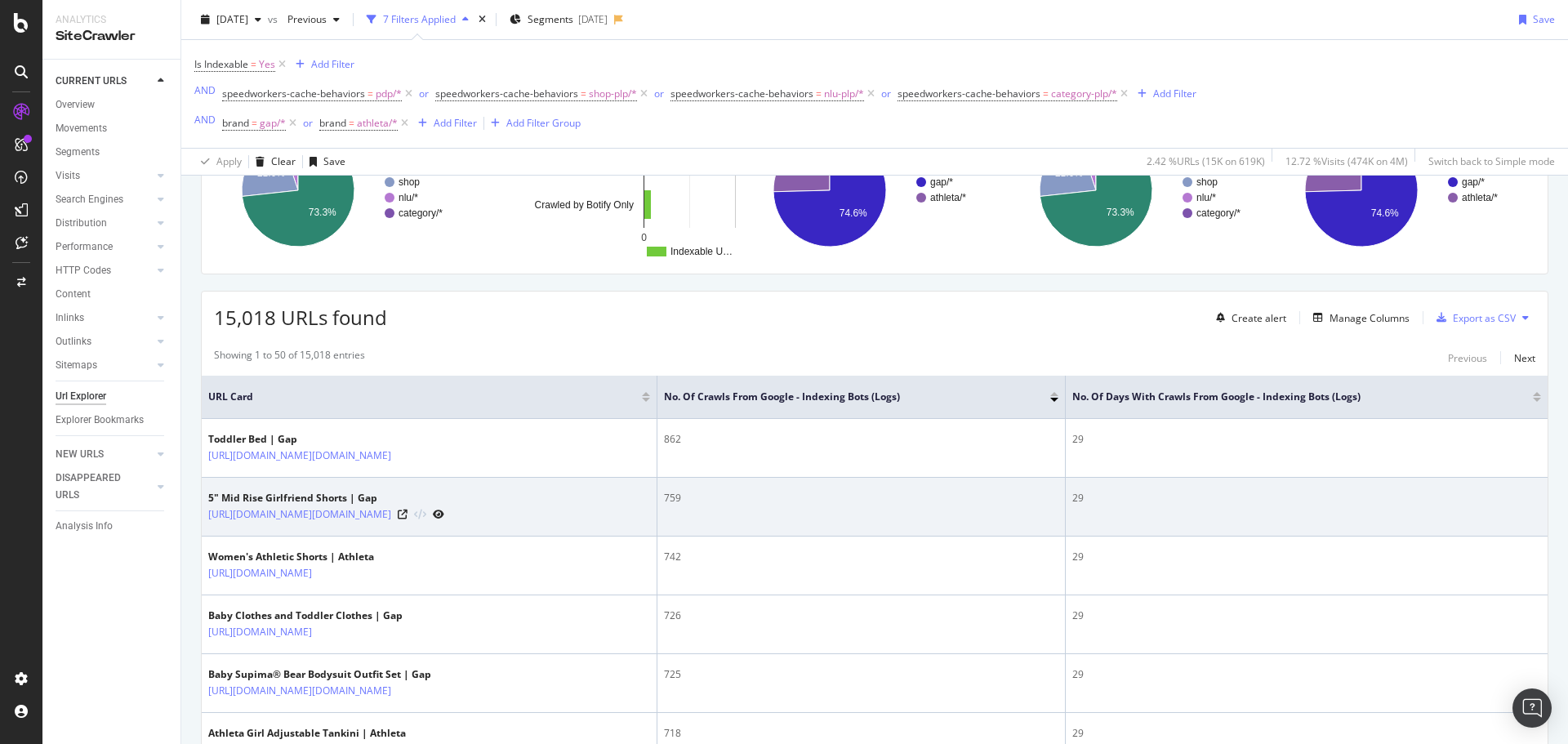
scroll to position [0, 0]
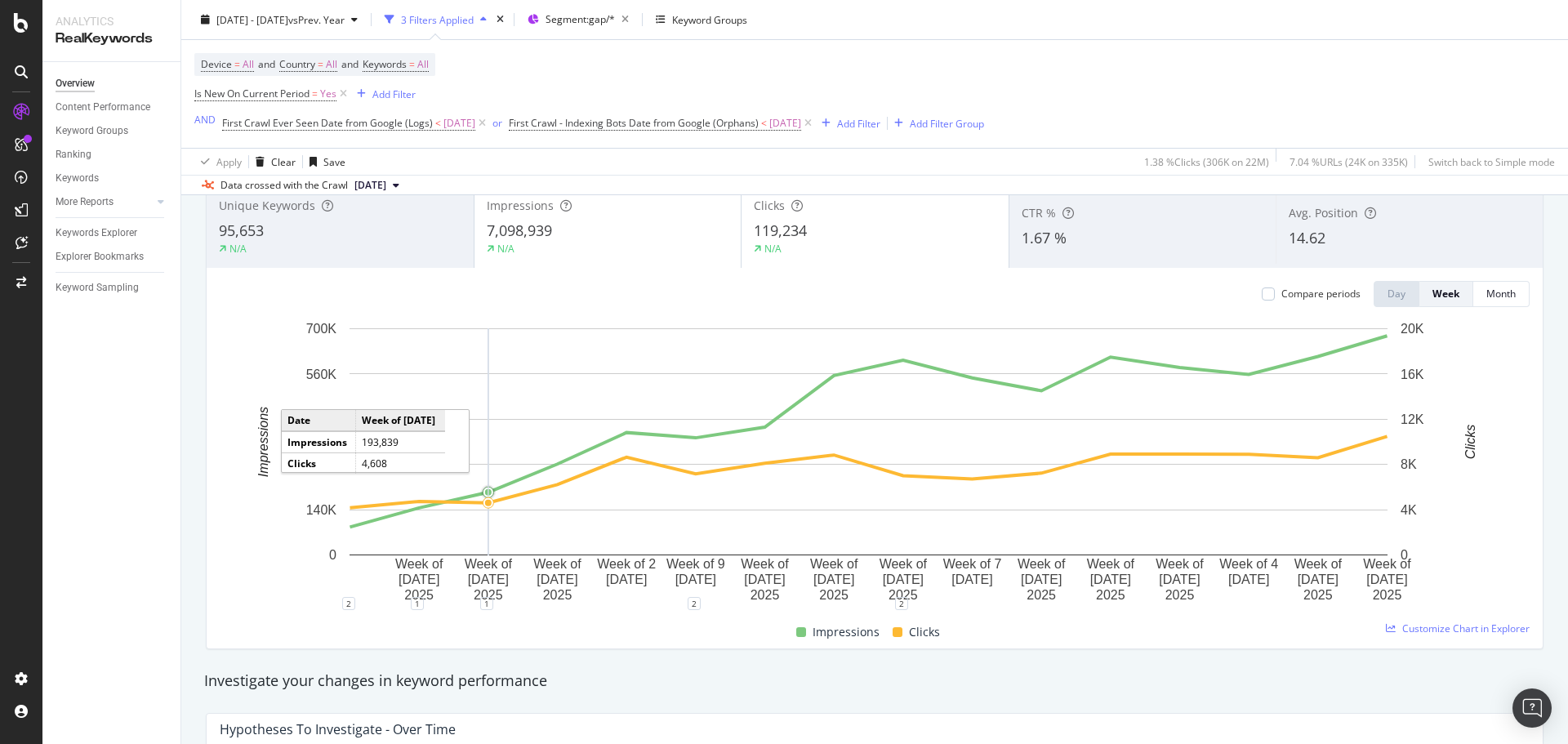
scroll to position [81, 0]
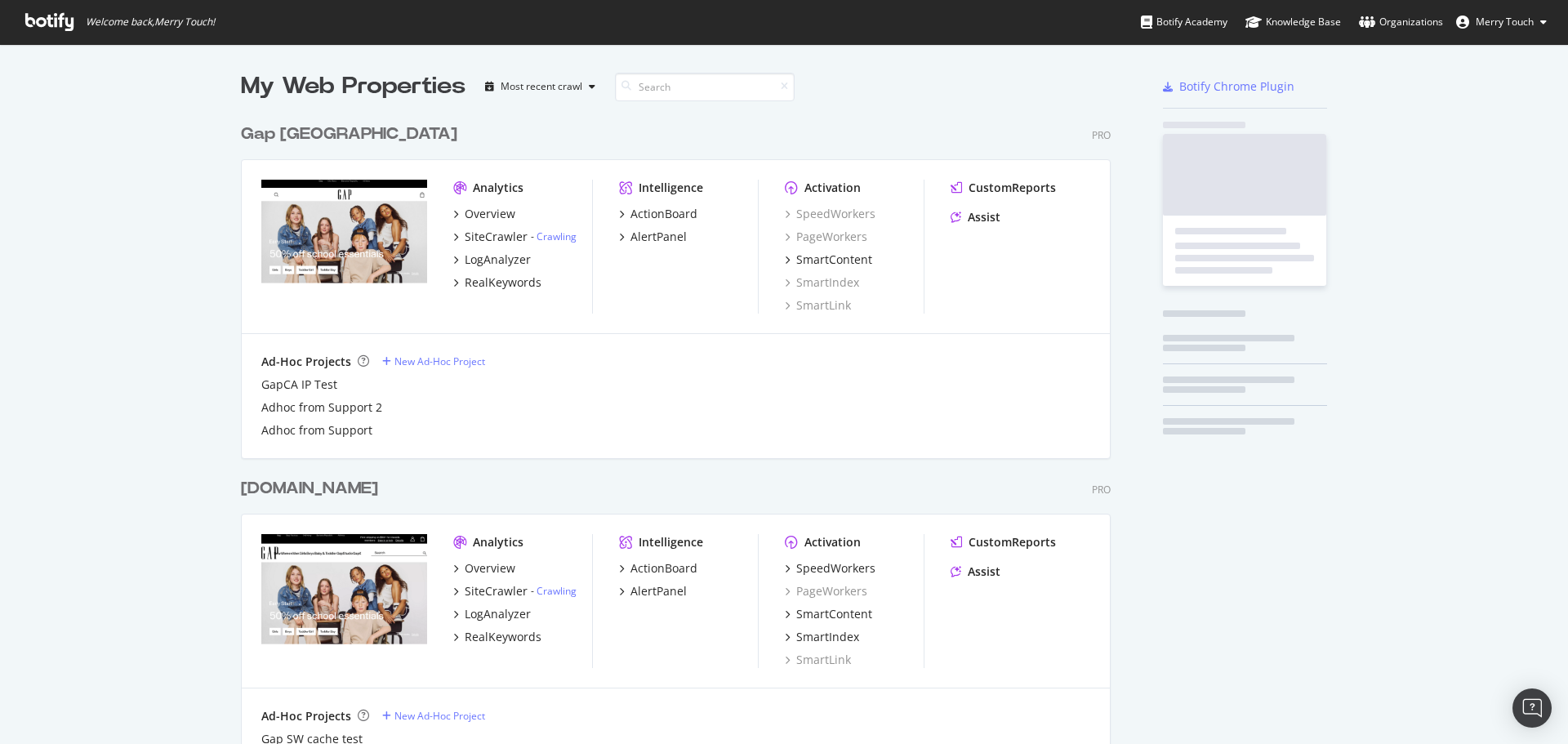
scroll to position [1869, 871]
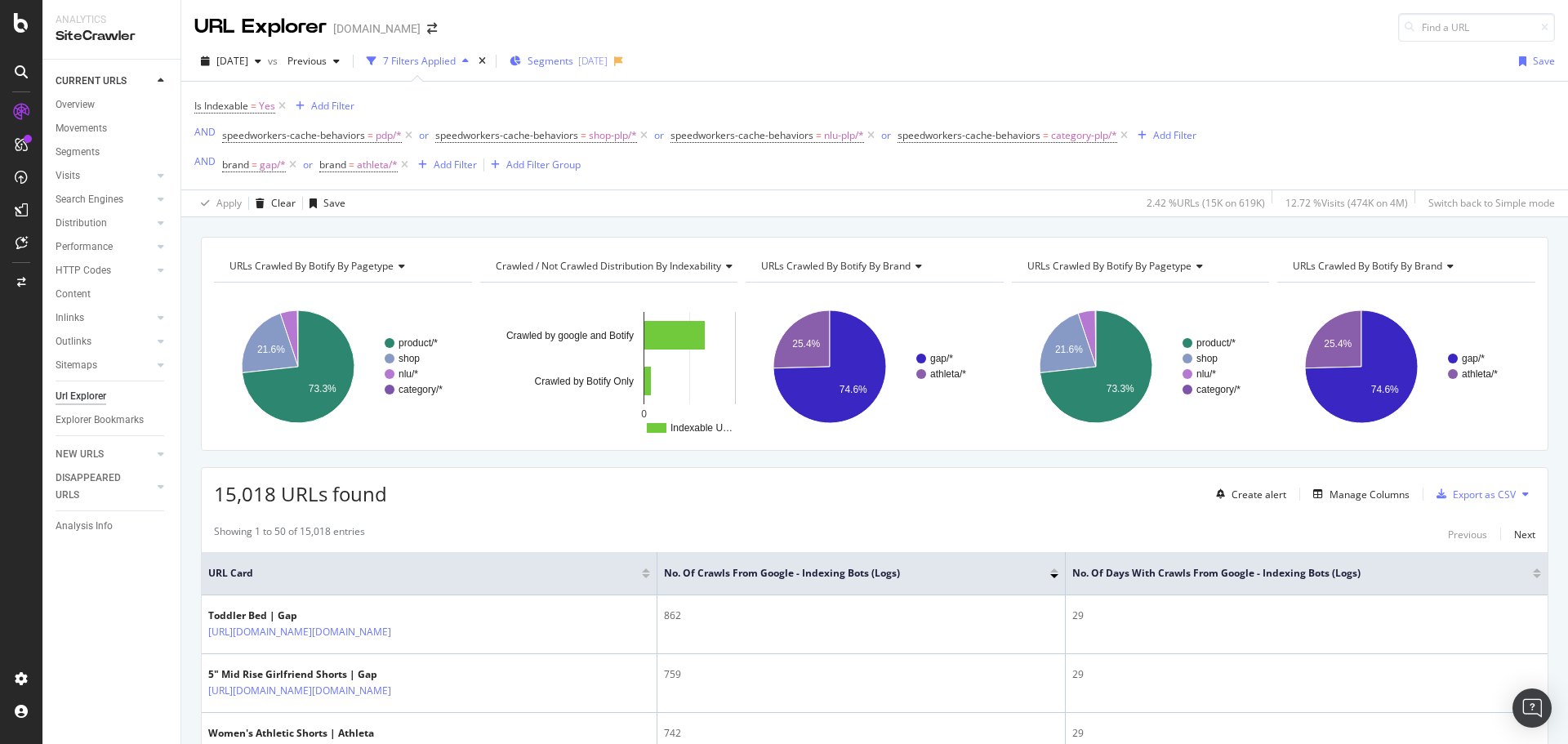
click at [595, 68] on div "Segments 2025-04-30" at bounding box center [559, 61] width 98 height 25
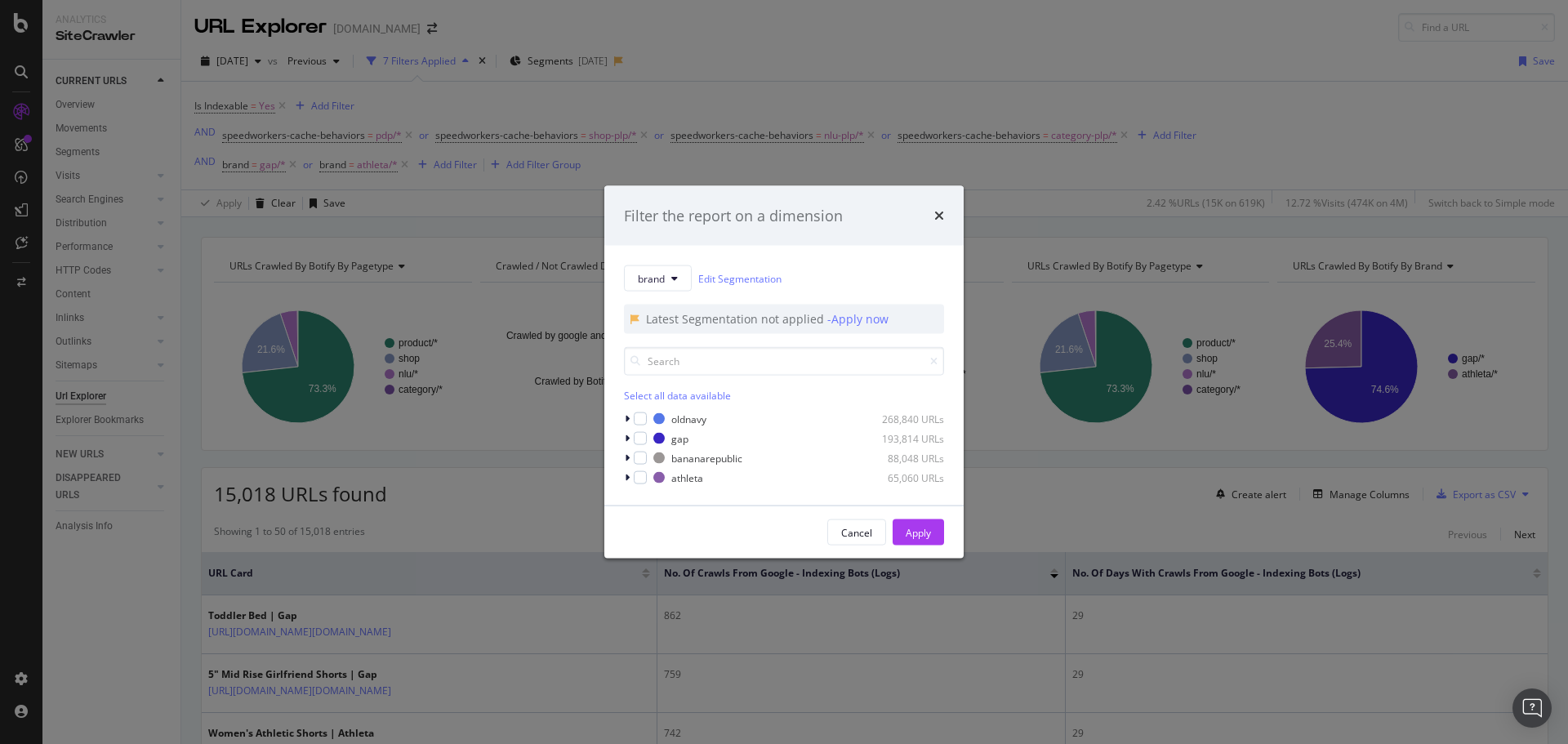
click at [869, 56] on div "Filter the report on a dimension brand Edit Segmentation Latest Segmentation no…" at bounding box center [784, 372] width 1568 height 744
